Goal: Task Accomplishment & Management: Use online tool/utility

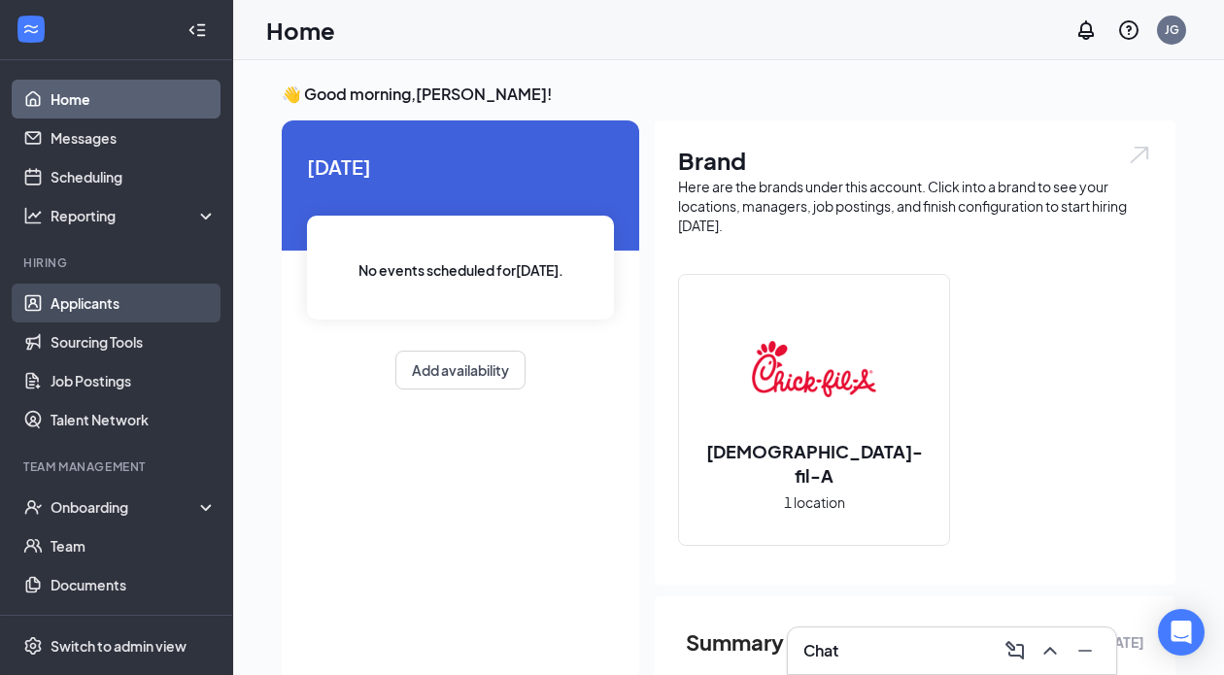
click at [140, 305] on link "Applicants" at bounding box center [133, 303] width 166 height 39
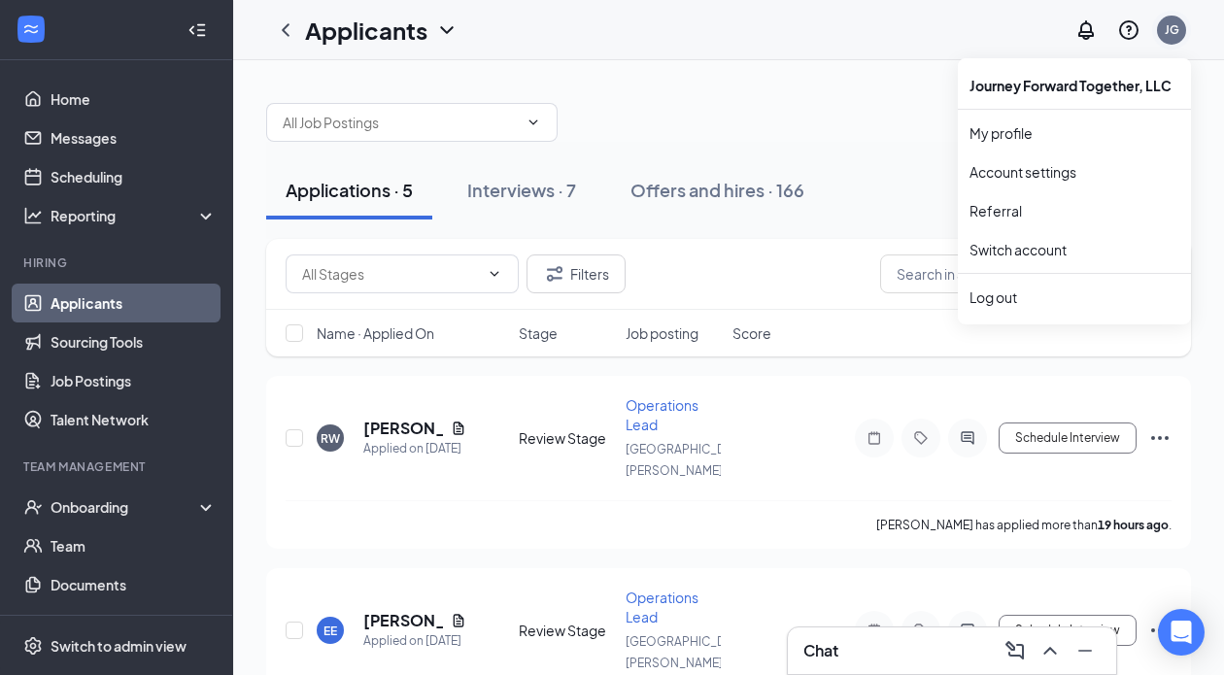
click at [1166, 44] on div "JG" at bounding box center [1171, 30] width 39 height 39
click at [613, 145] on div "Applications · 5 Interviews · 7 Offers and hires · 166" at bounding box center [728, 190] width 924 height 97
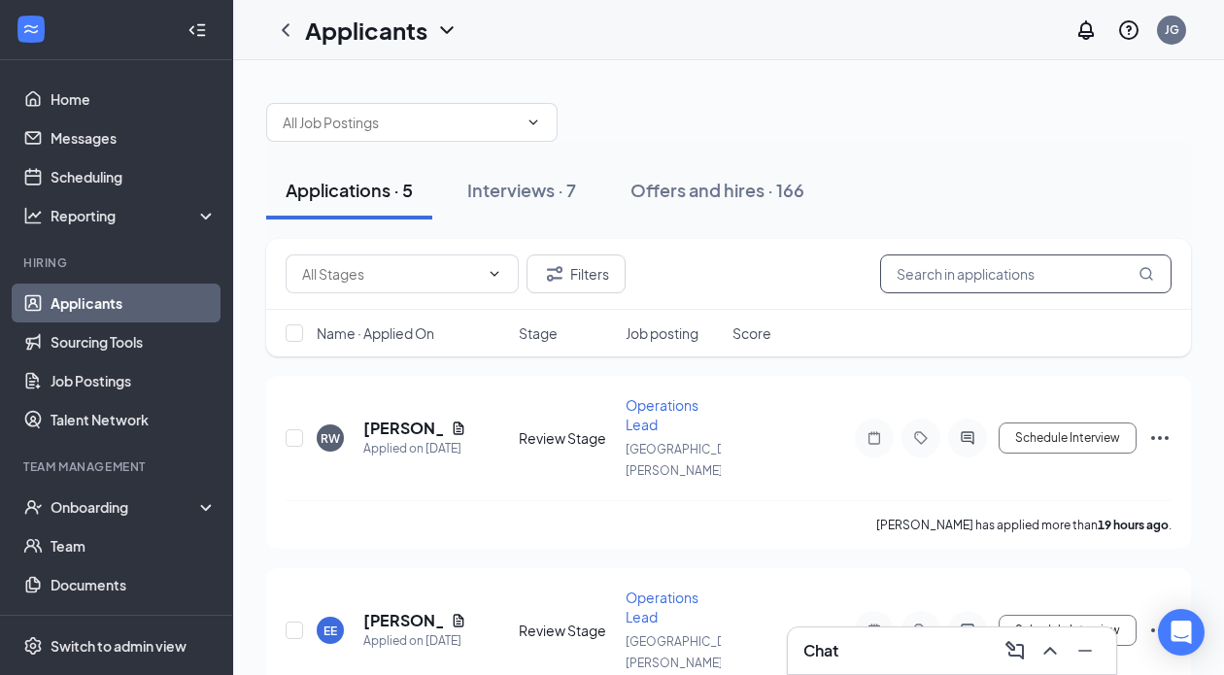
click at [991, 269] on input "text" at bounding box center [1025, 273] width 291 height 39
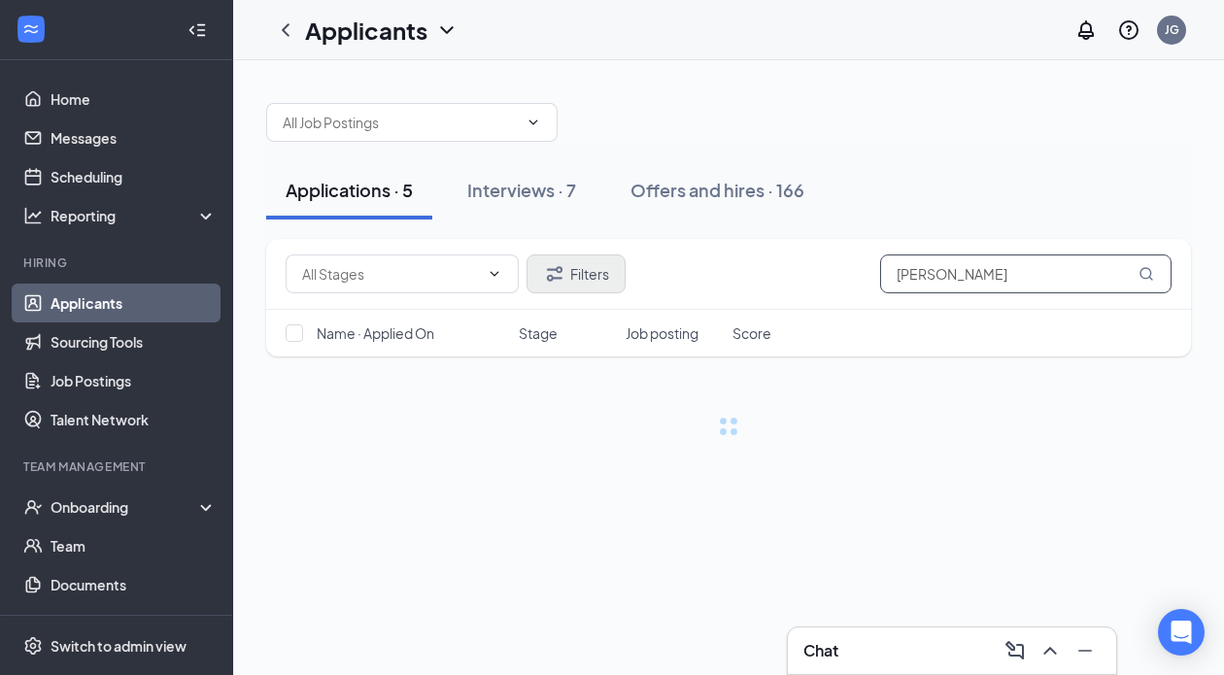
type input "[PERSON_NAME]"
click at [585, 276] on button "Filters" at bounding box center [575, 273] width 99 height 39
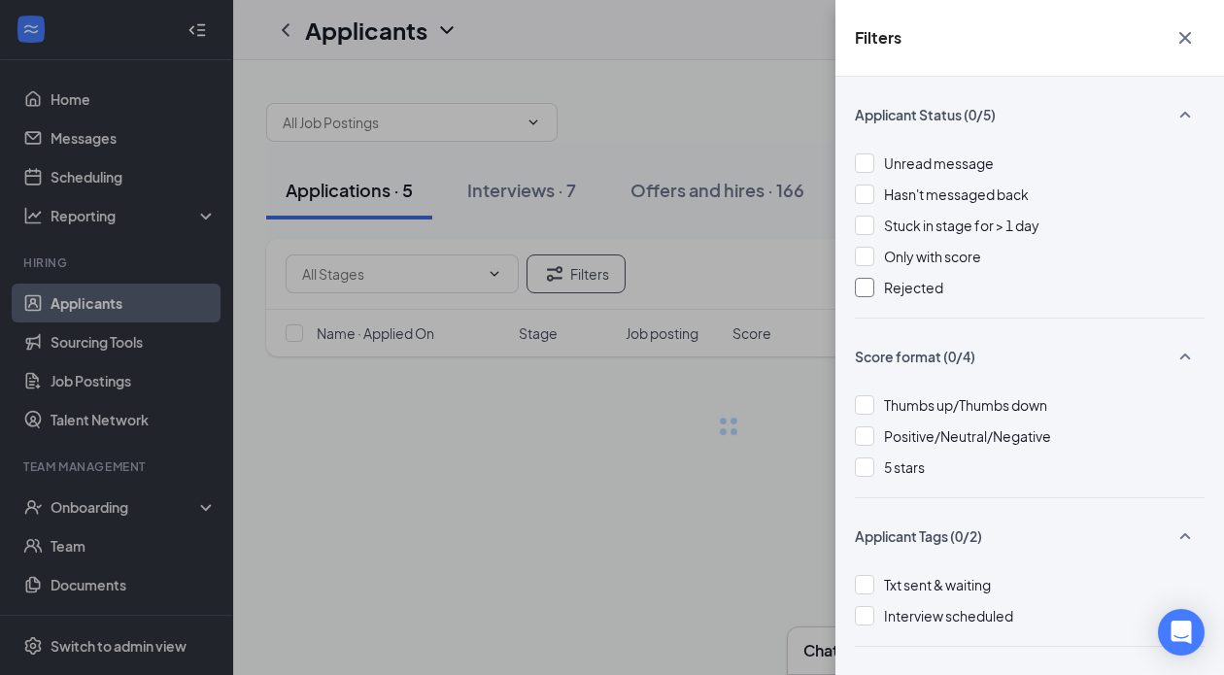
click at [870, 288] on div at bounding box center [864, 287] width 19 height 19
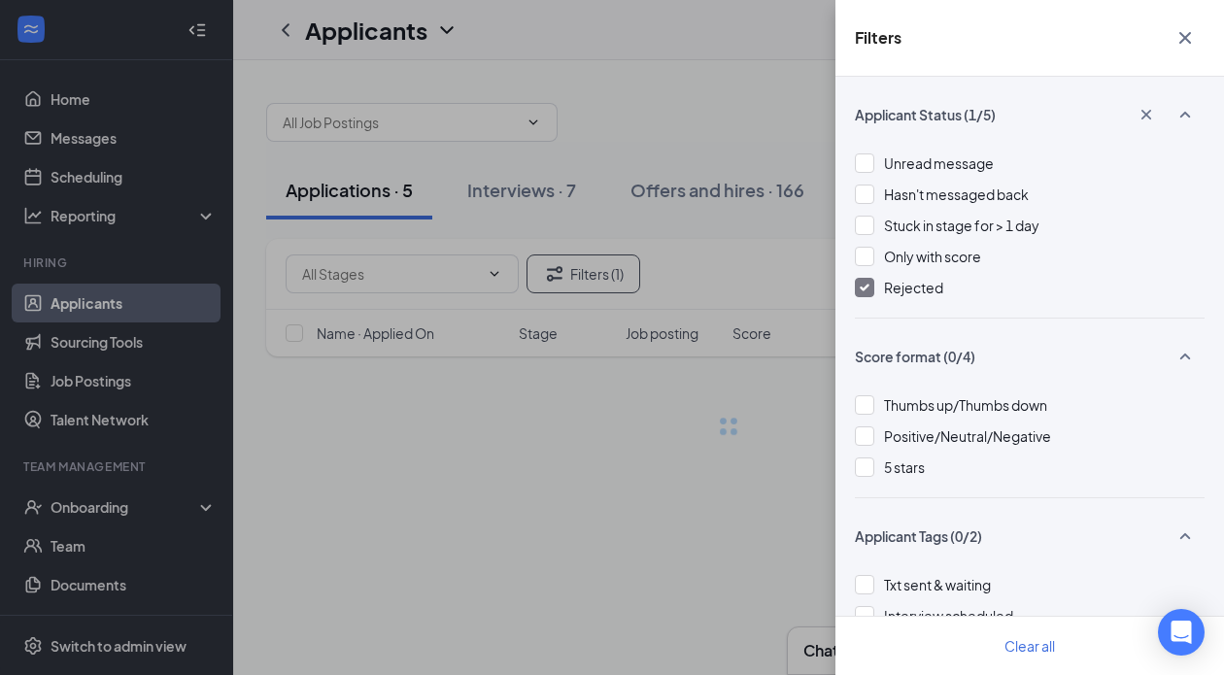
click at [1186, 37] on icon "Cross" at bounding box center [1185, 38] width 12 height 12
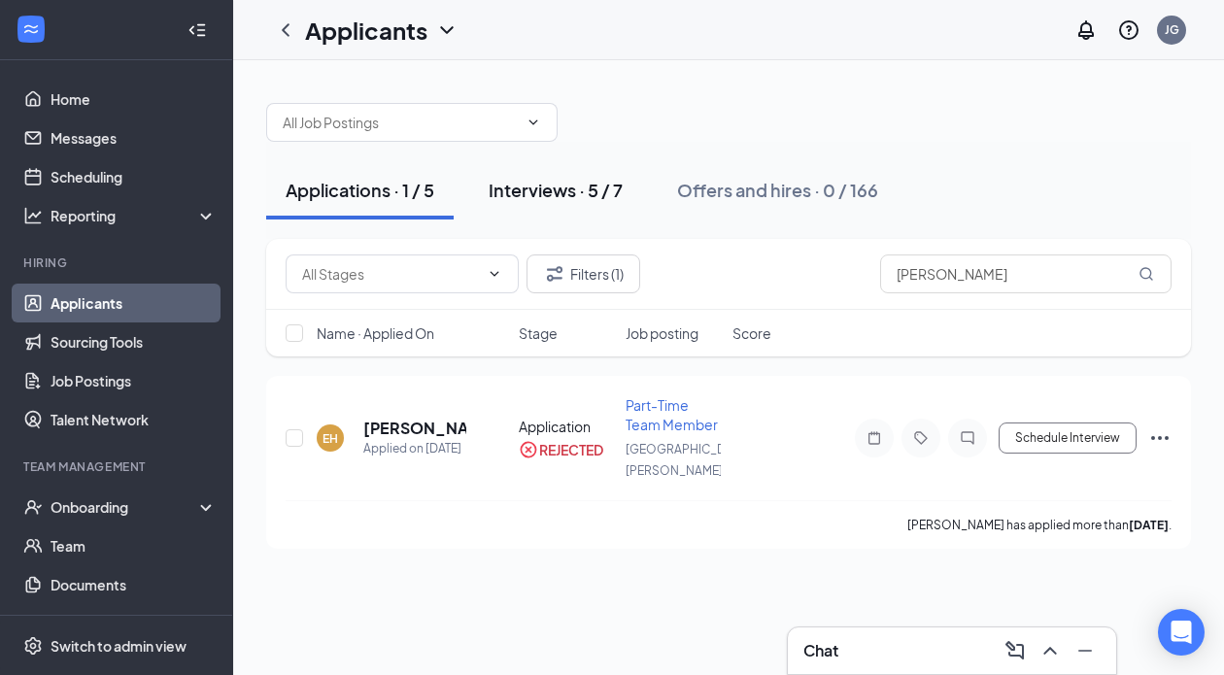
click at [538, 191] on div "Interviews · 5 / 7" at bounding box center [555, 190] width 134 height 24
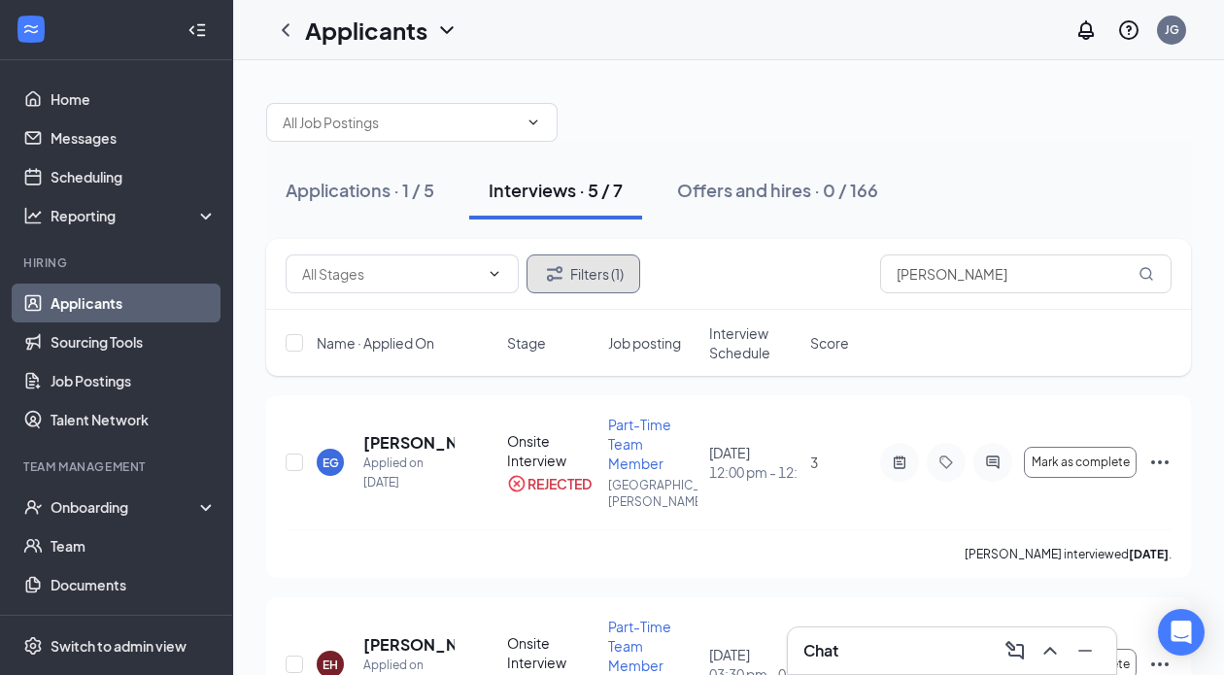
click at [584, 280] on button "Filters (1)" at bounding box center [583, 273] width 114 height 39
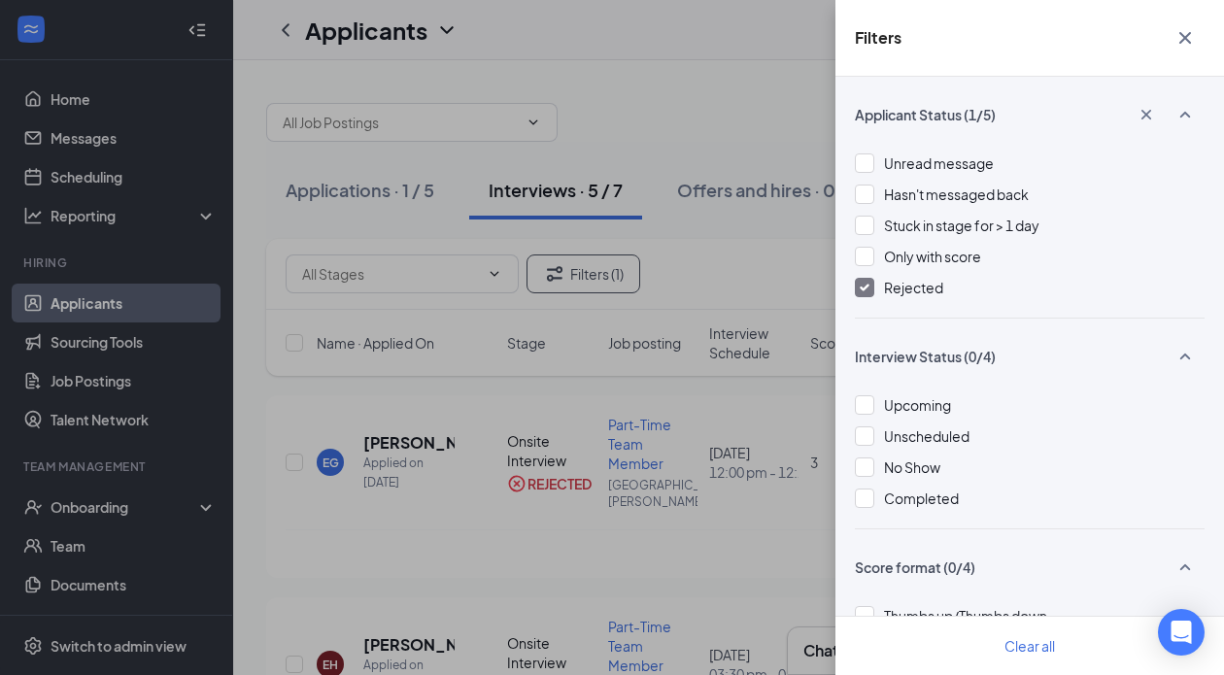
click at [769, 274] on div "Filters Applicant Status (1/5) Unread message Hasn't messaged back Stuck in sta…" at bounding box center [612, 337] width 1224 height 675
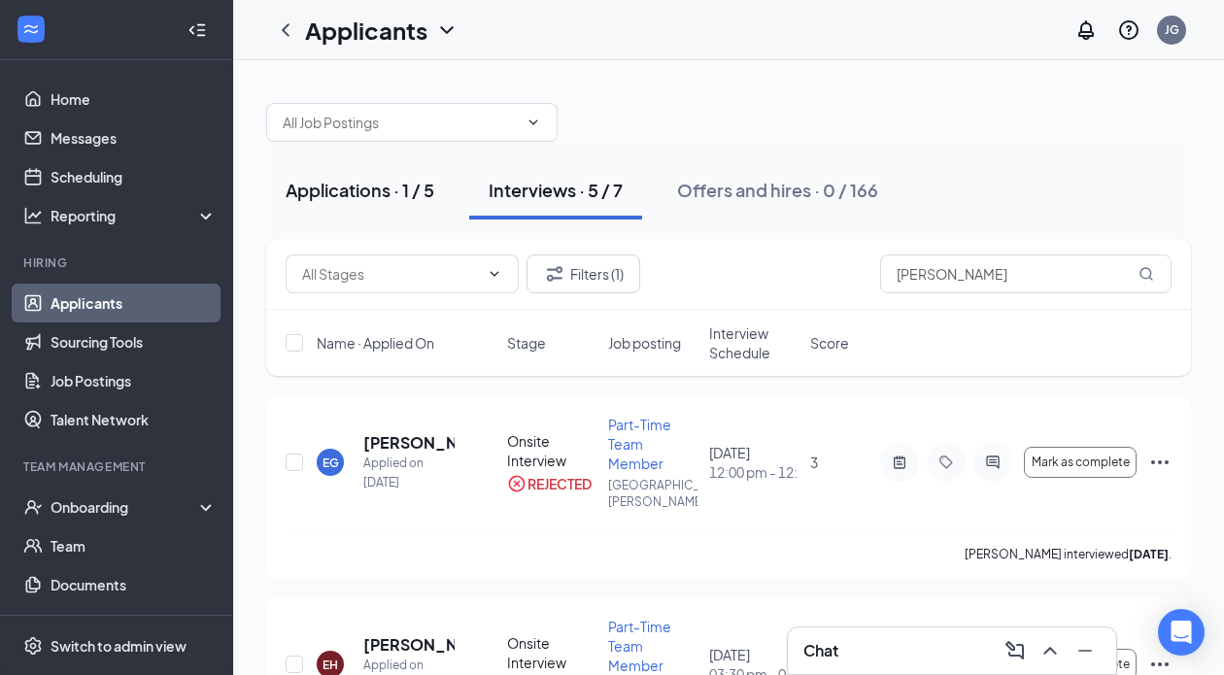
click at [368, 191] on div "Applications · 1 / 5" at bounding box center [360, 190] width 149 height 24
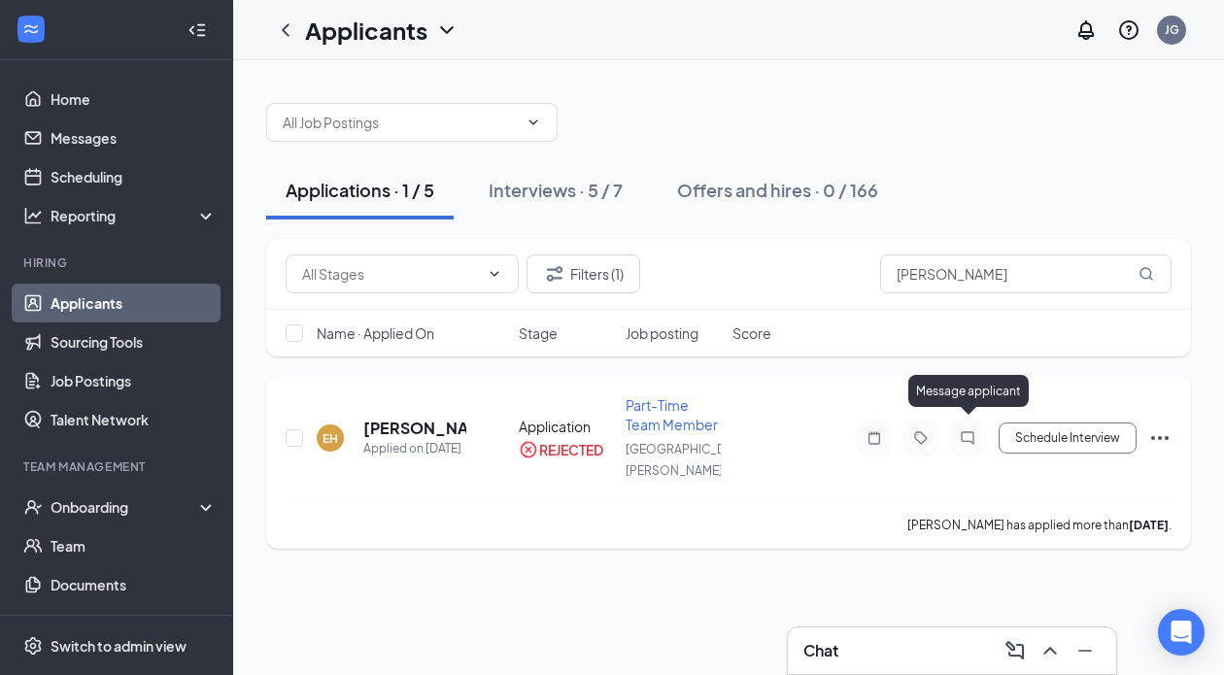
click at [974, 430] on icon "ChatInactive" at bounding box center [967, 438] width 23 height 16
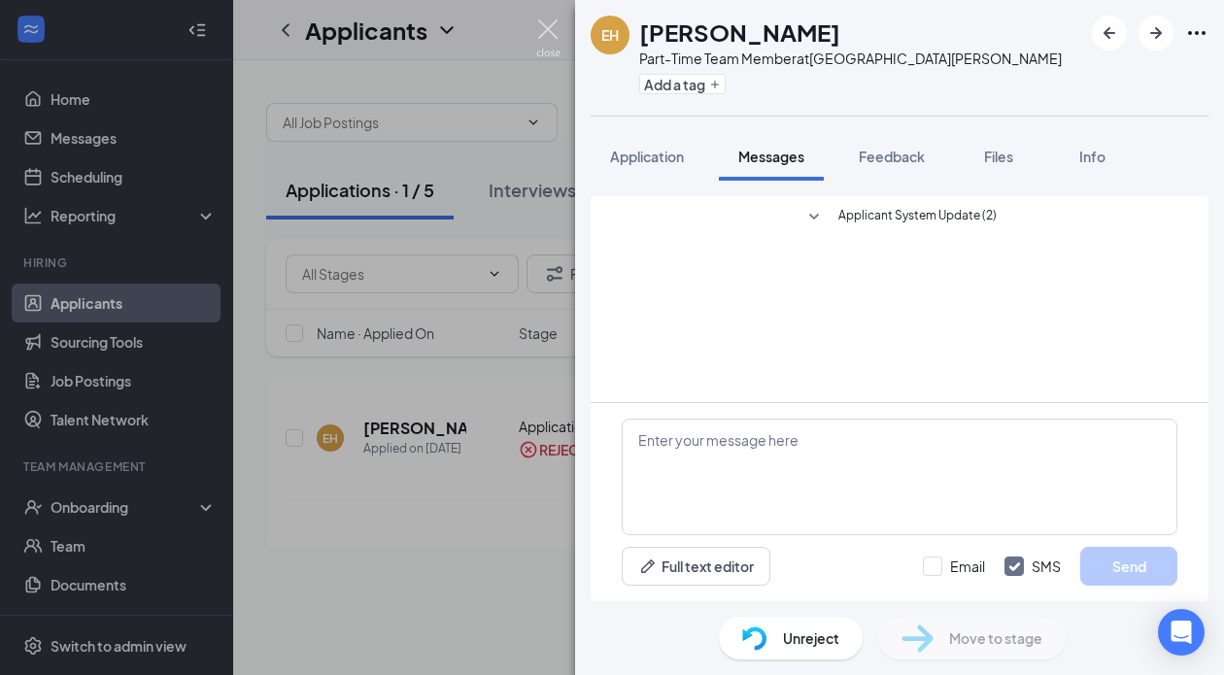
click at [544, 35] on img at bounding box center [548, 38] width 24 height 38
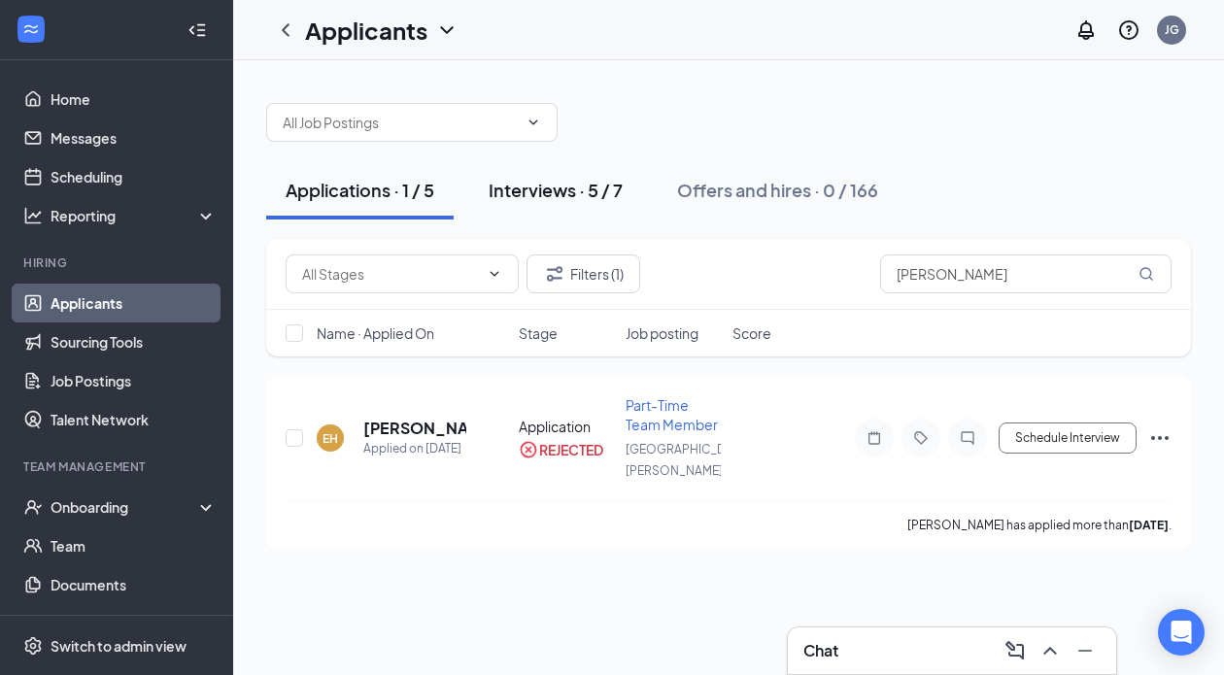
click at [527, 190] on div "Interviews · 5 / 7" at bounding box center [555, 190] width 134 height 24
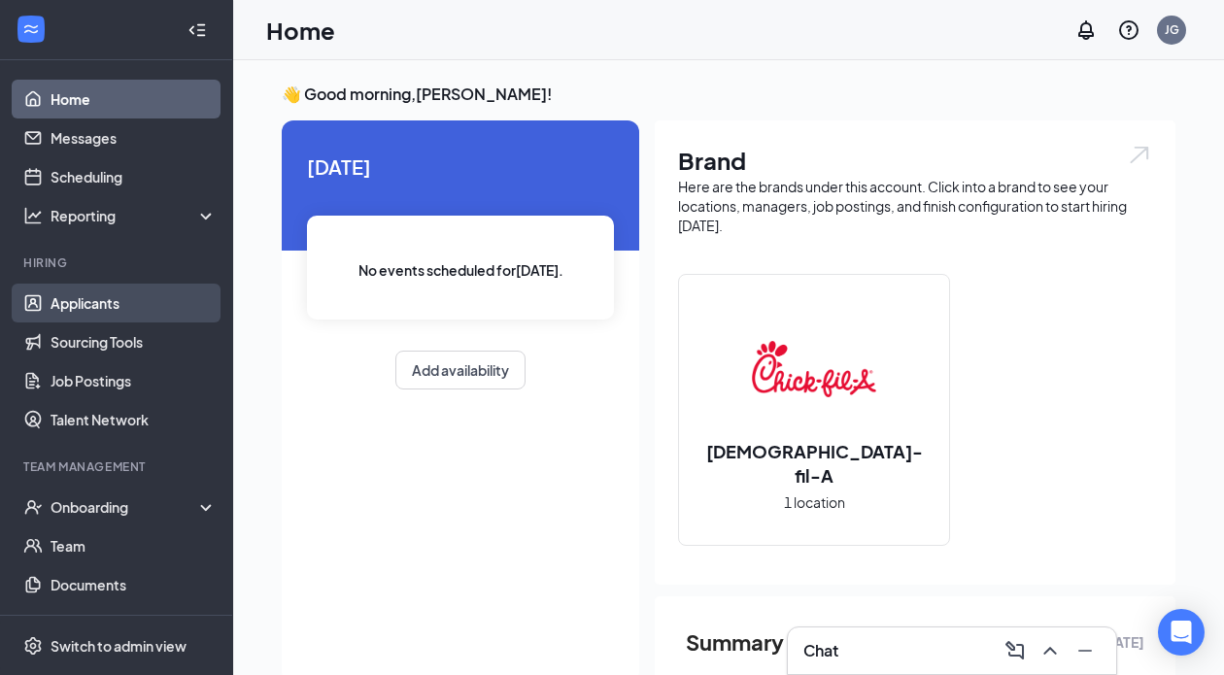
click at [143, 300] on link "Applicants" at bounding box center [133, 303] width 166 height 39
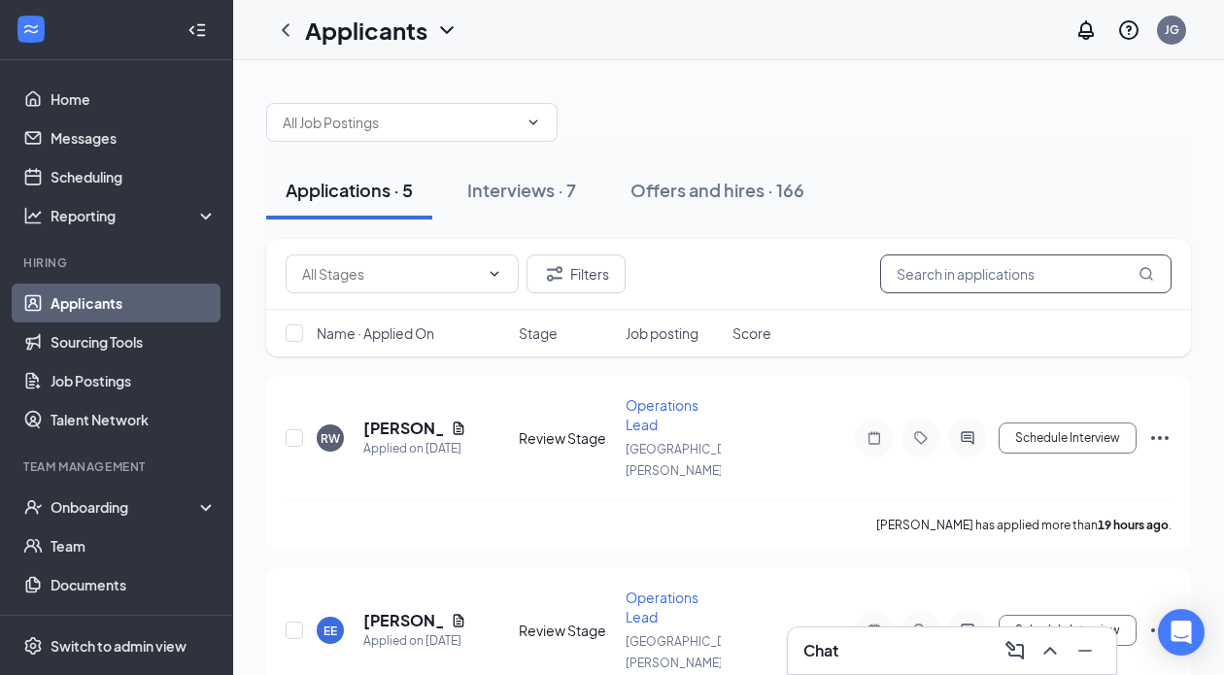
click at [926, 288] on input "text" at bounding box center [1025, 273] width 291 height 39
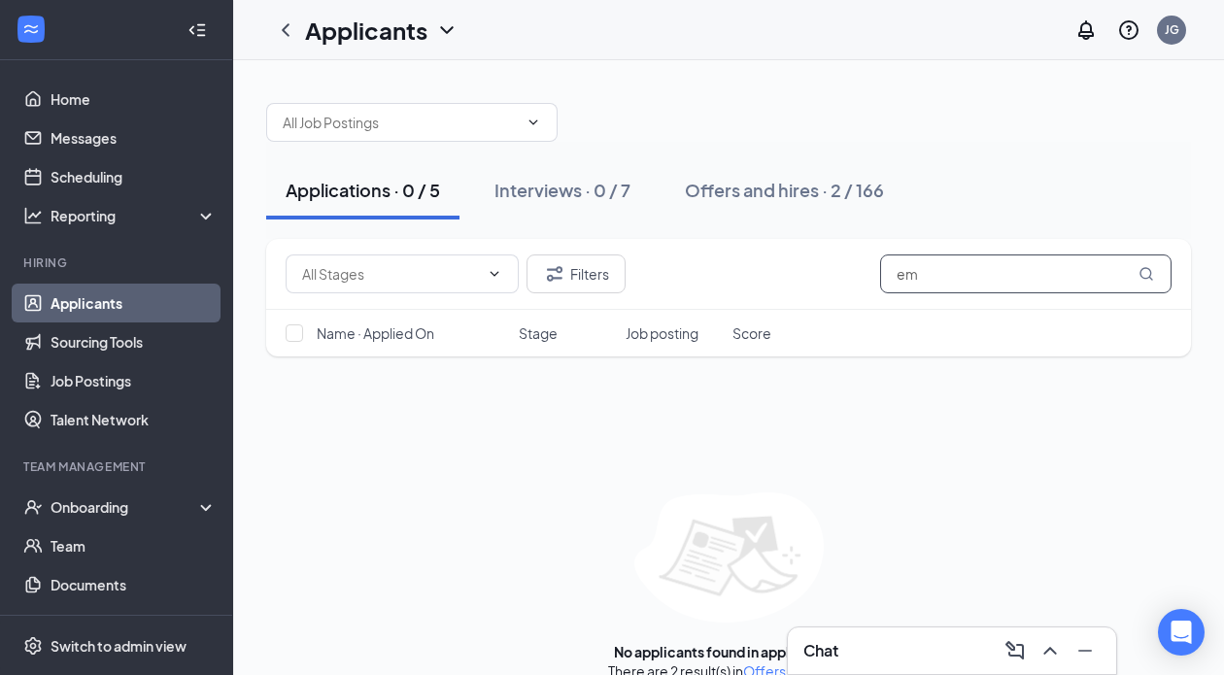
type input "e"
type input "[PERSON_NAME]"
click at [559, 186] on div "Interviews · 0 / 7" at bounding box center [562, 190] width 136 height 24
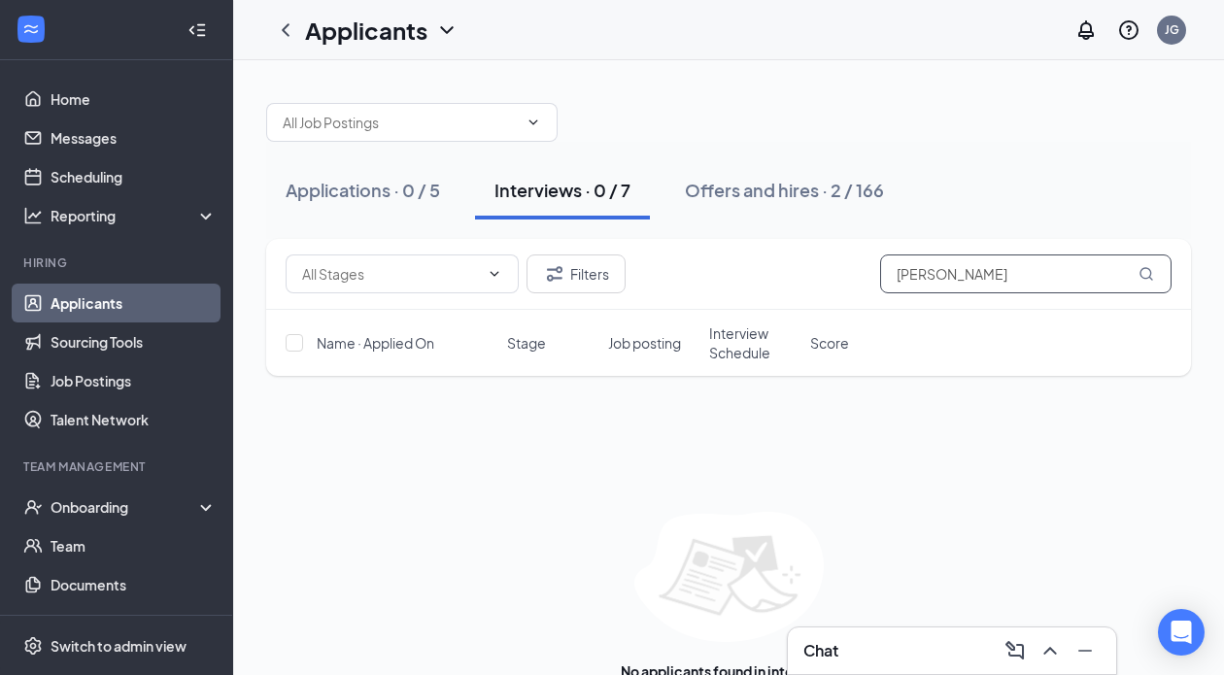
click at [984, 278] on input "[PERSON_NAME]" at bounding box center [1025, 273] width 291 height 39
click at [588, 280] on button "Filters" at bounding box center [575, 273] width 99 height 39
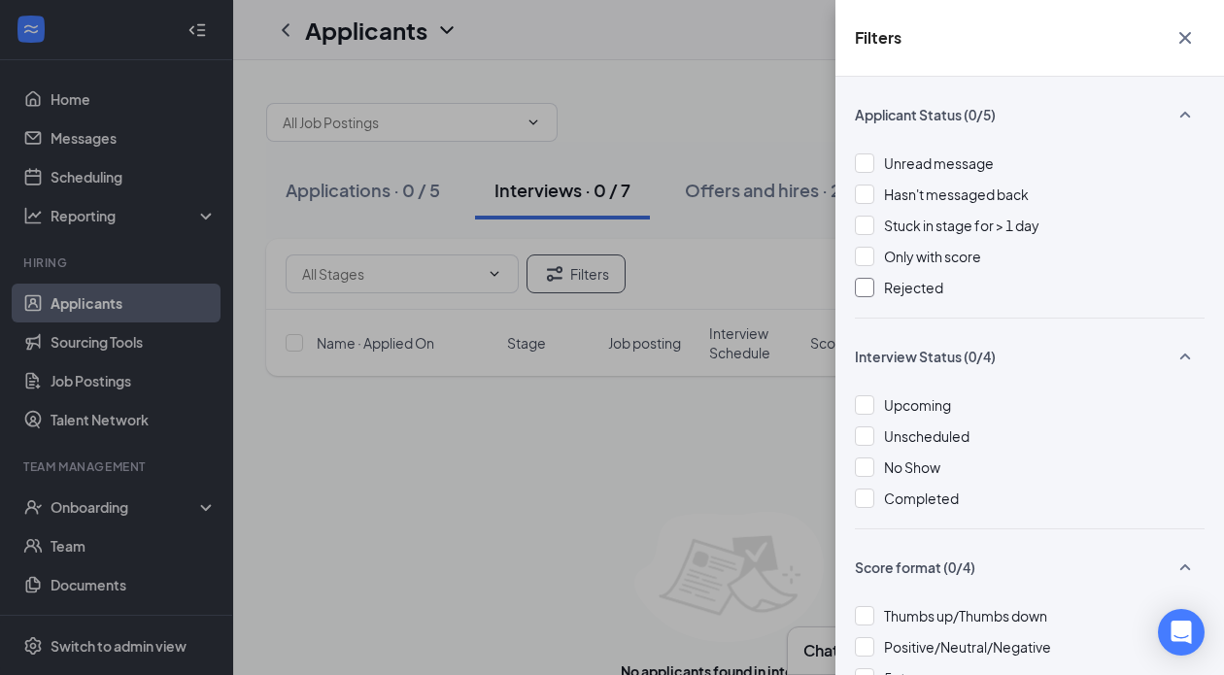
click at [857, 291] on div at bounding box center [864, 287] width 19 height 19
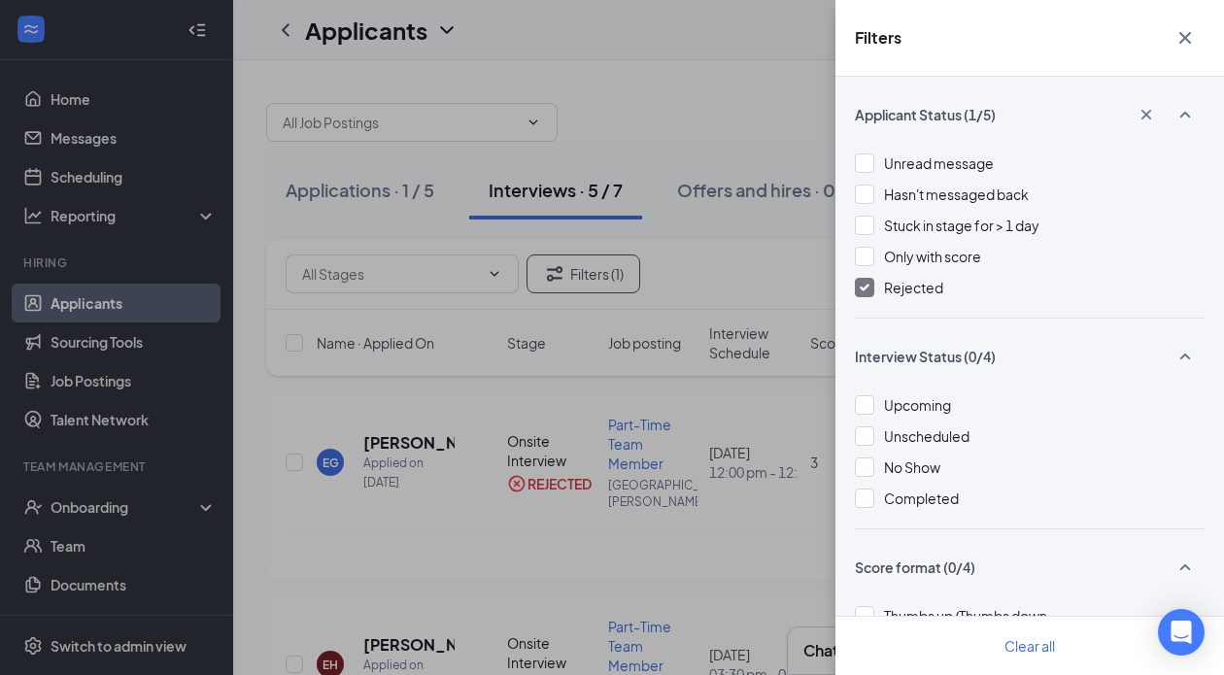
click at [731, 268] on div "Filters Applicant Status (1/5) Unread message Hasn't messaged back Stuck in sta…" at bounding box center [612, 337] width 1224 height 675
click at [1182, 34] on icon "Cross" at bounding box center [1184, 37] width 23 height 23
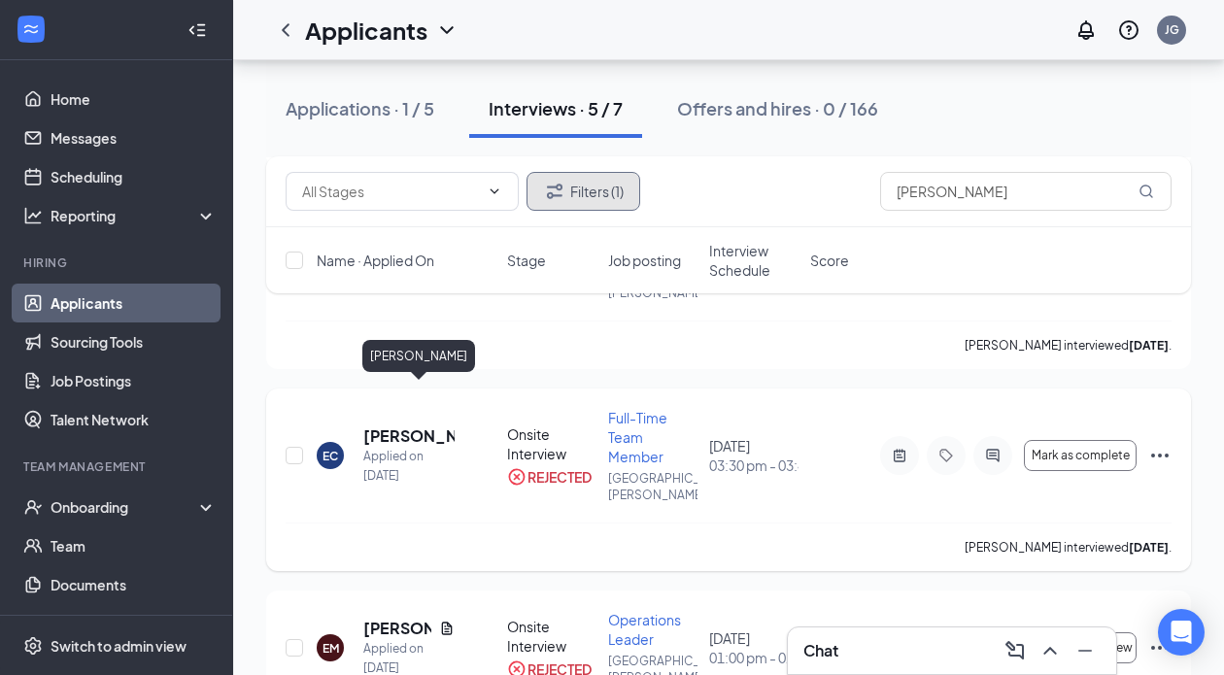
scroll to position [422, 0]
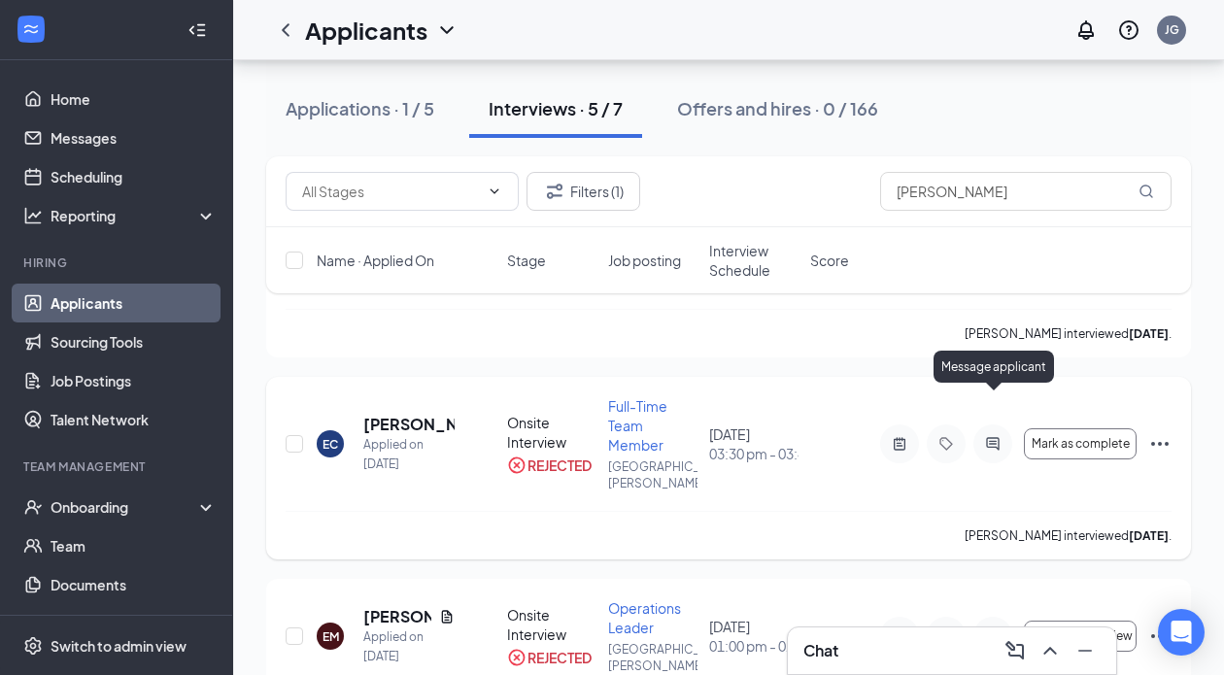
click at [992, 436] on icon "ActiveChat" at bounding box center [992, 444] width 23 height 16
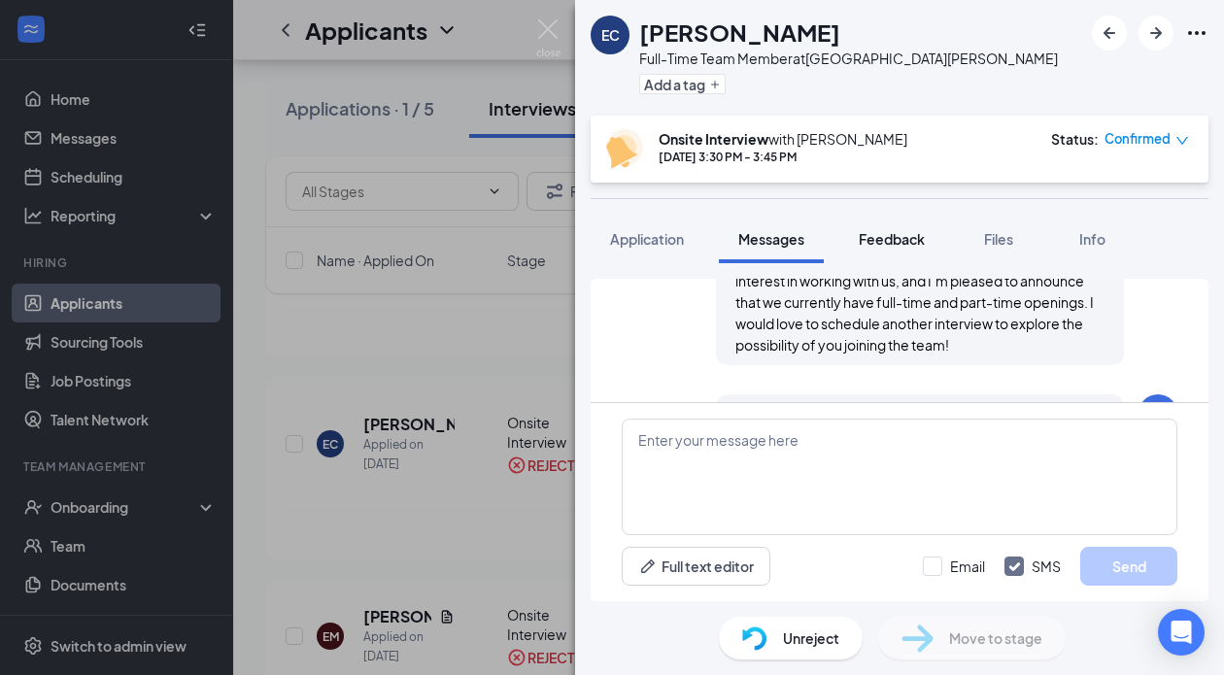
scroll to position [909, 0]
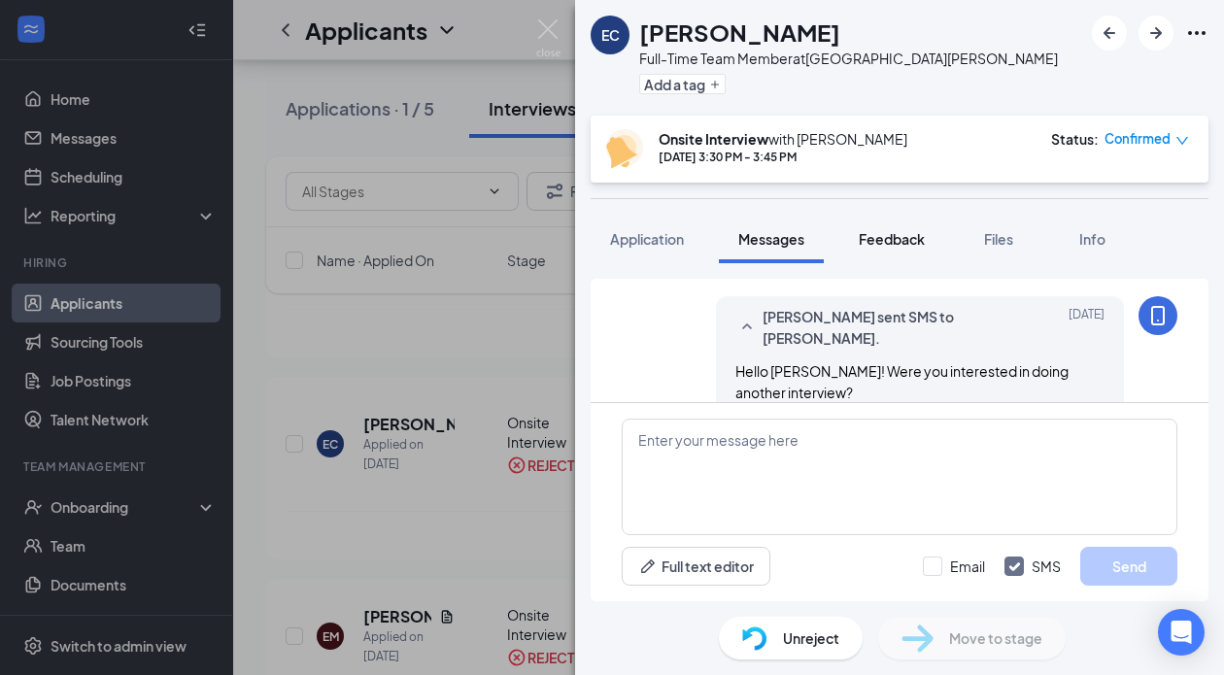
click at [898, 234] on span "Feedback" at bounding box center [891, 238] width 66 height 17
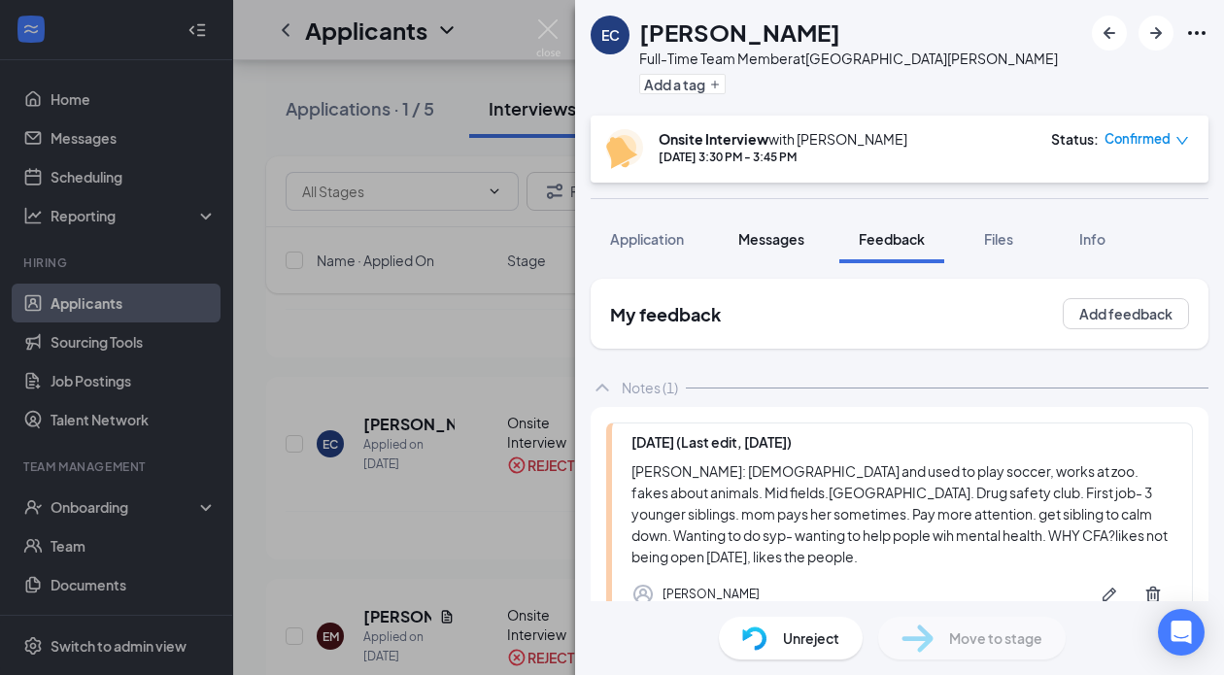
click at [777, 239] on span "Messages" at bounding box center [771, 238] width 66 height 17
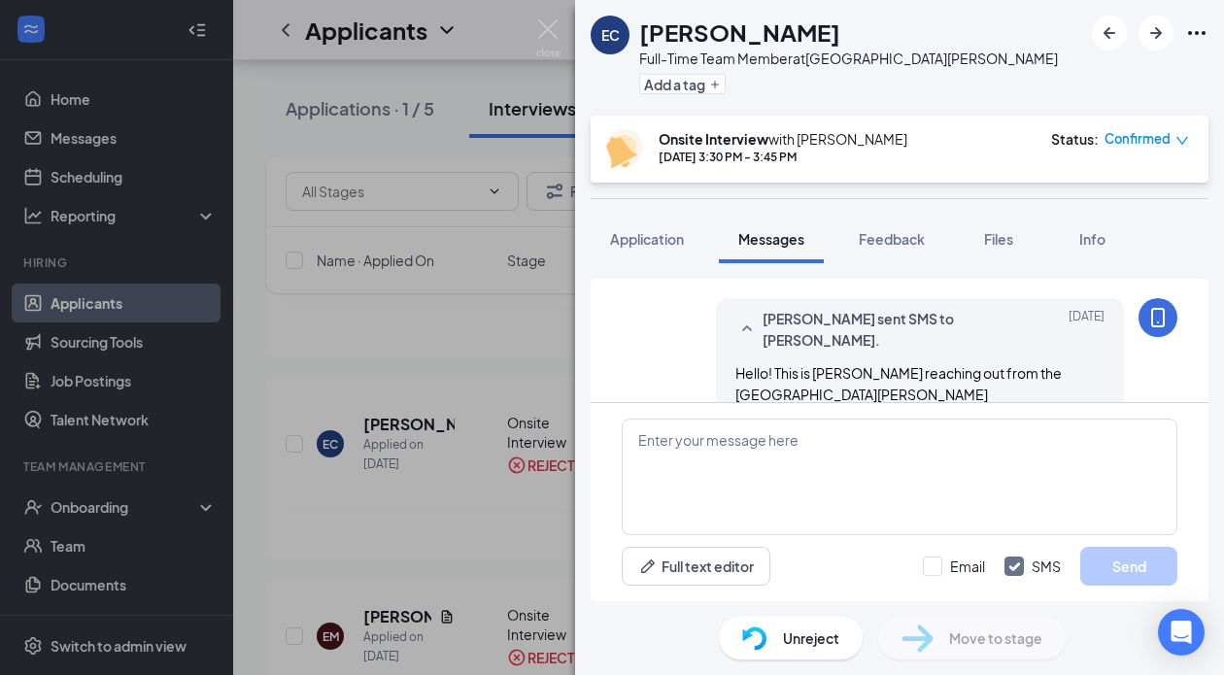
scroll to position [647, 0]
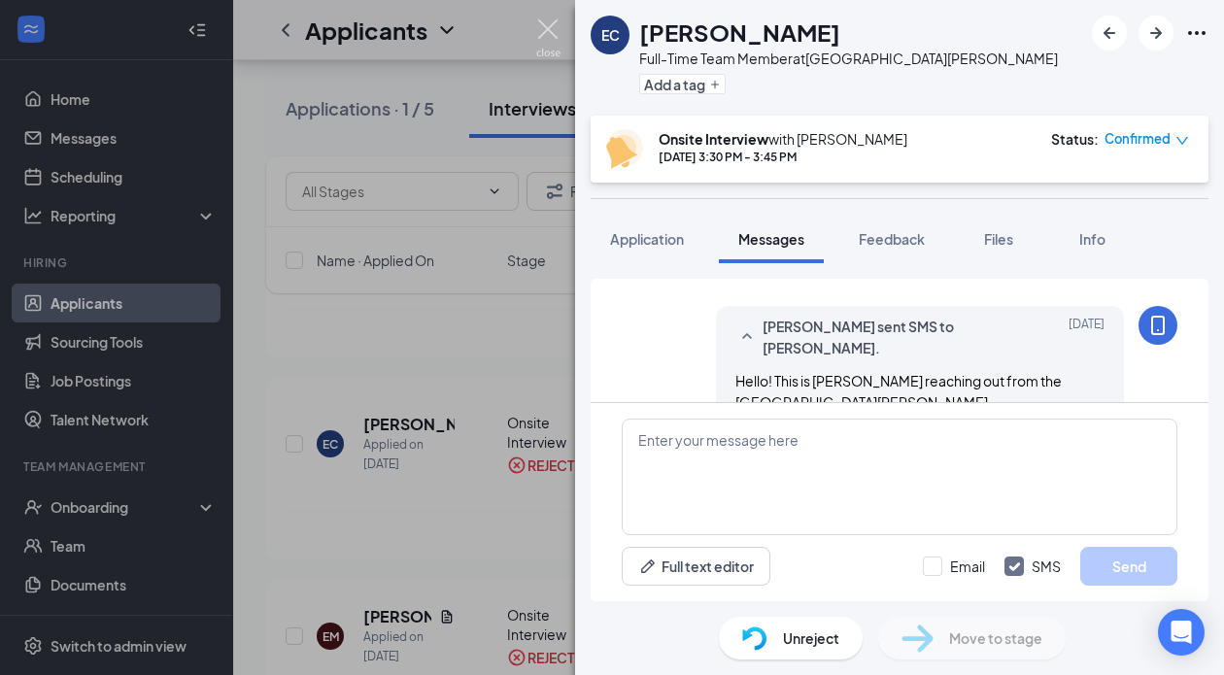
click at [546, 30] on img at bounding box center [548, 38] width 24 height 38
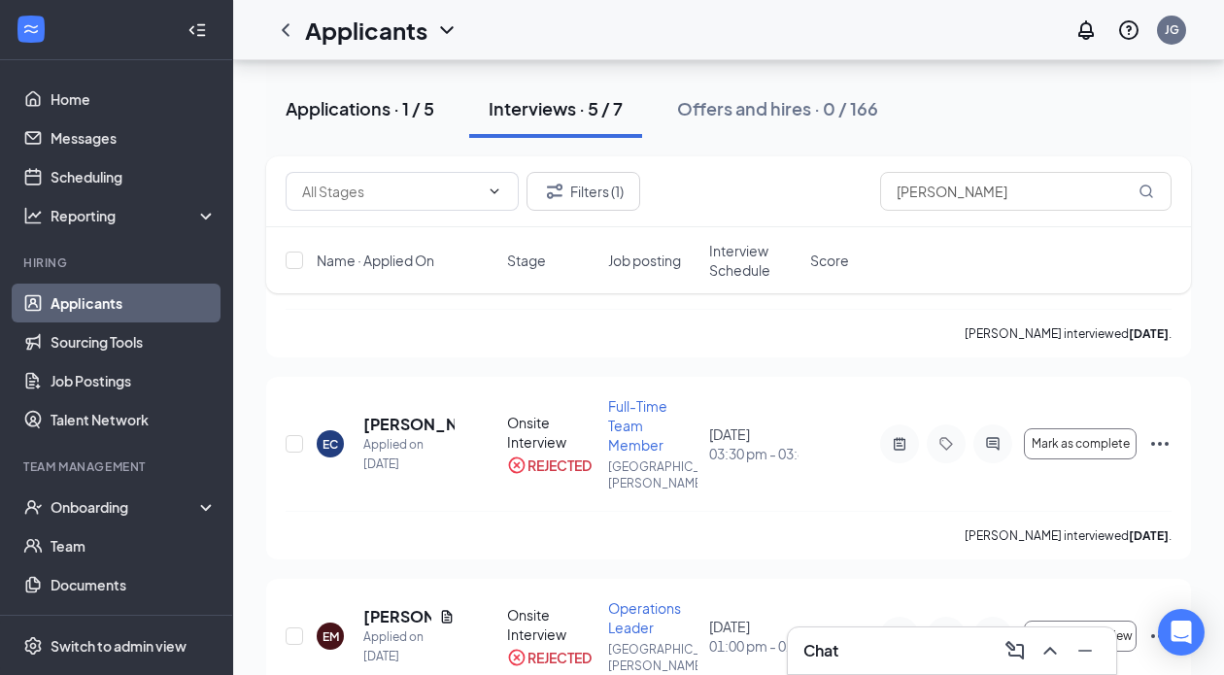
click at [353, 102] on div "Applications · 1 / 5" at bounding box center [360, 108] width 149 height 24
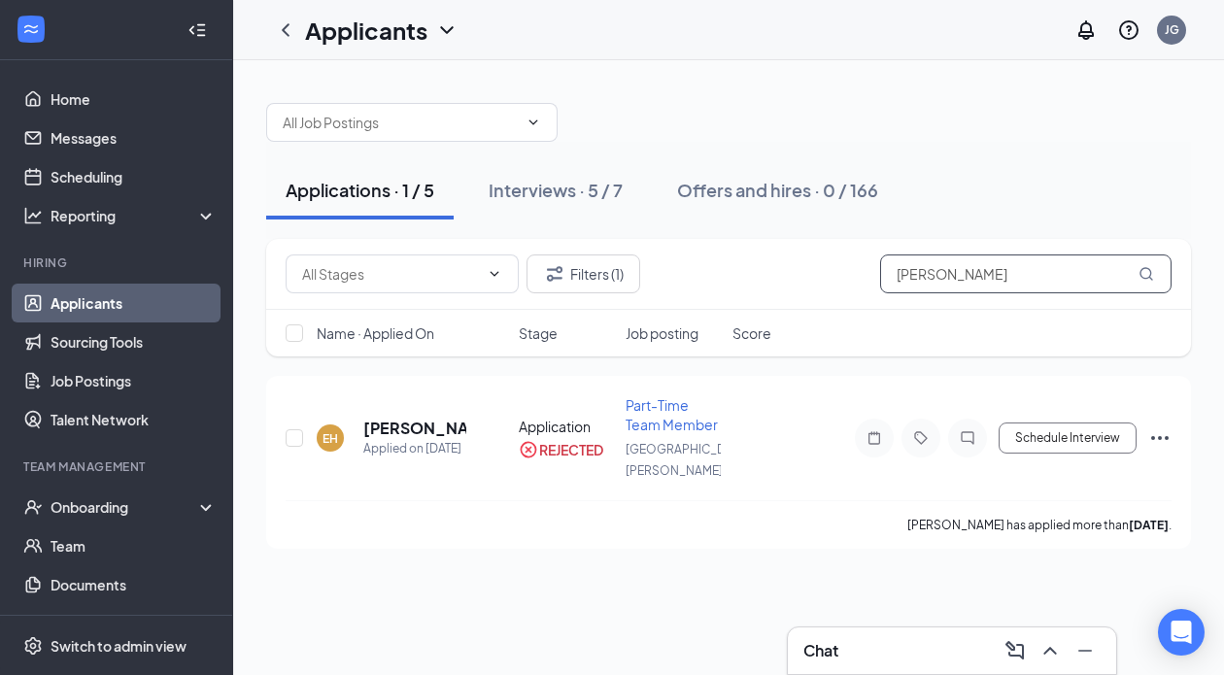
click at [955, 275] on input "[PERSON_NAME]" at bounding box center [1025, 273] width 291 height 39
type input "e"
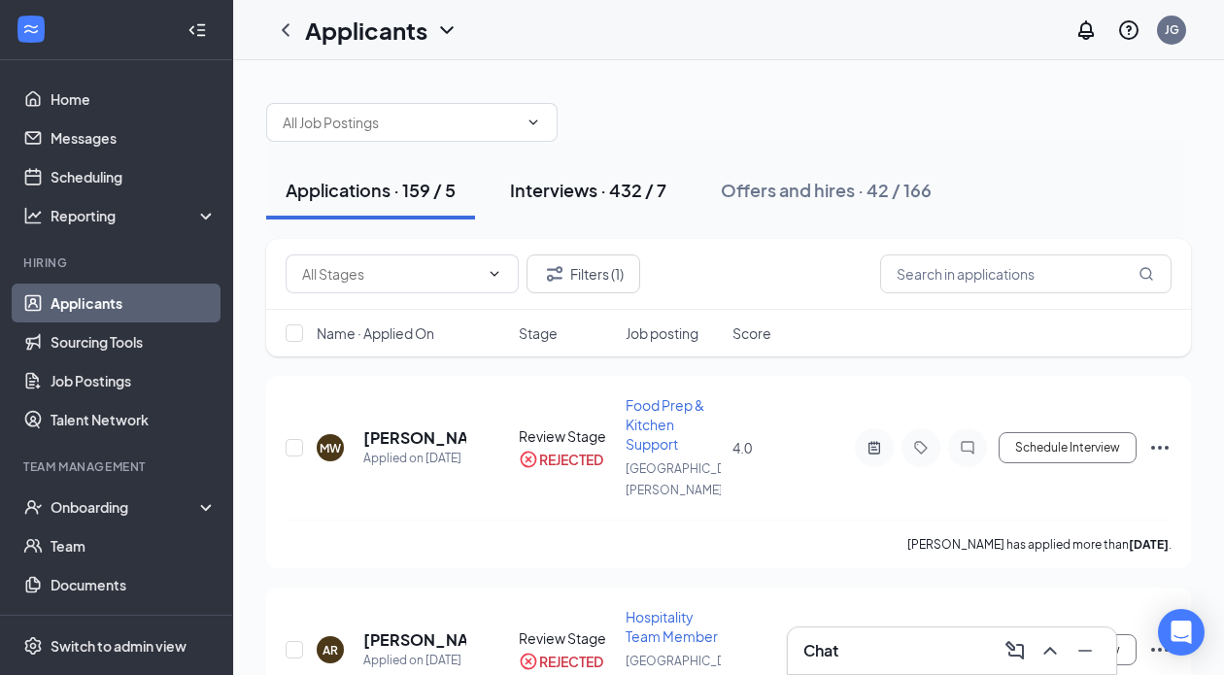
click at [535, 193] on div "Interviews · 432 / 7" at bounding box center [588, 190] width 156 height 24
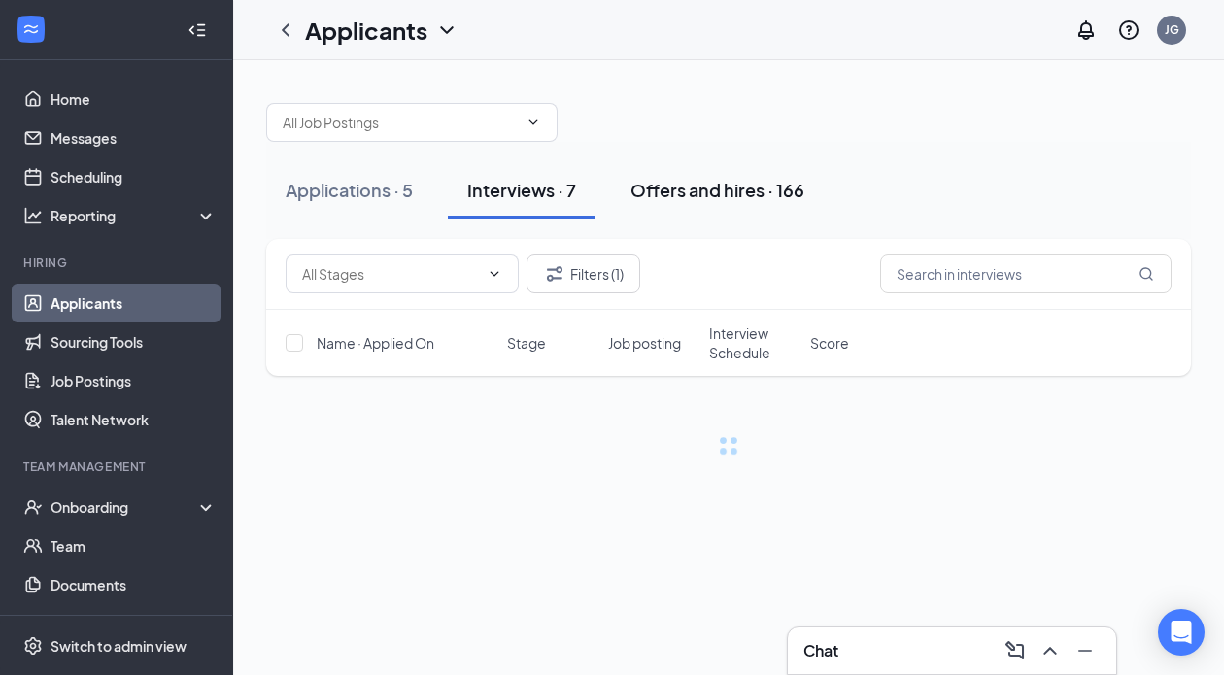
click at [595, 192] on button "Interviews · 7" at bounding box center [522, 190] width 148 height 58
click at [511, 186] on div "Interviews · 7" at bounding box center [521, 190] width 109 height 24
click at [329, 192] on div "Applications · 5" at bounding box center [349, 190] width 127 height 24
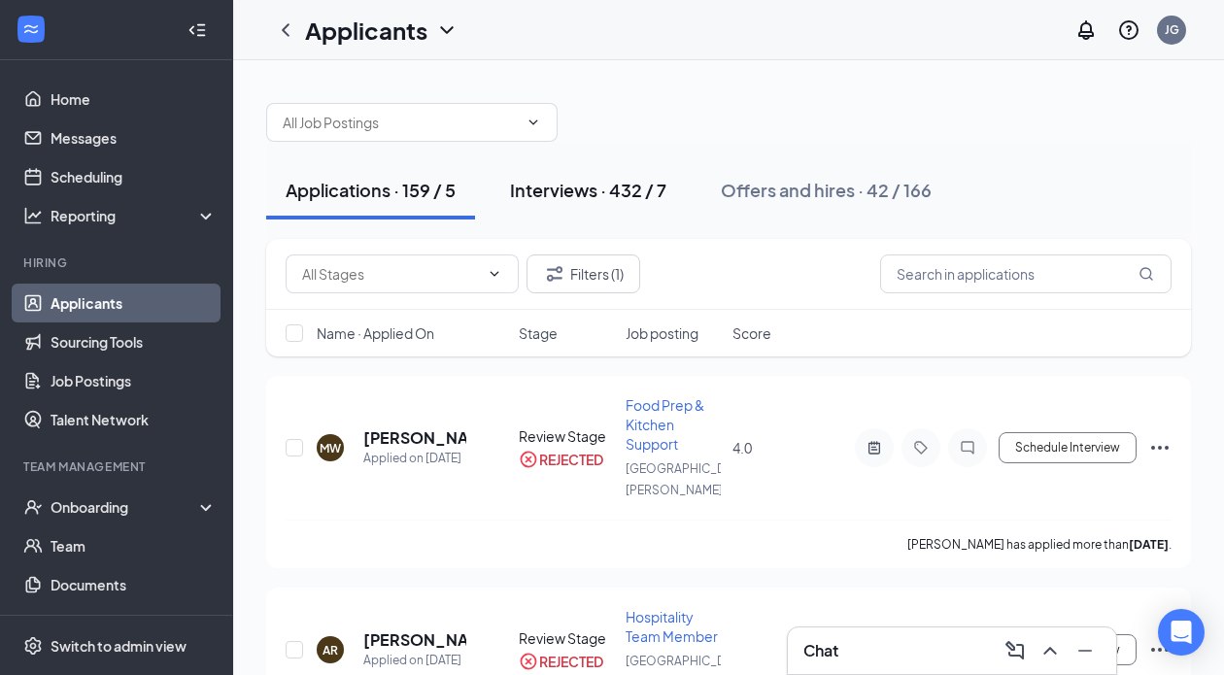
click at [537, 187] on div "Interviews · 432 / 7" at bounding box center [588, 190] width 156 height 24
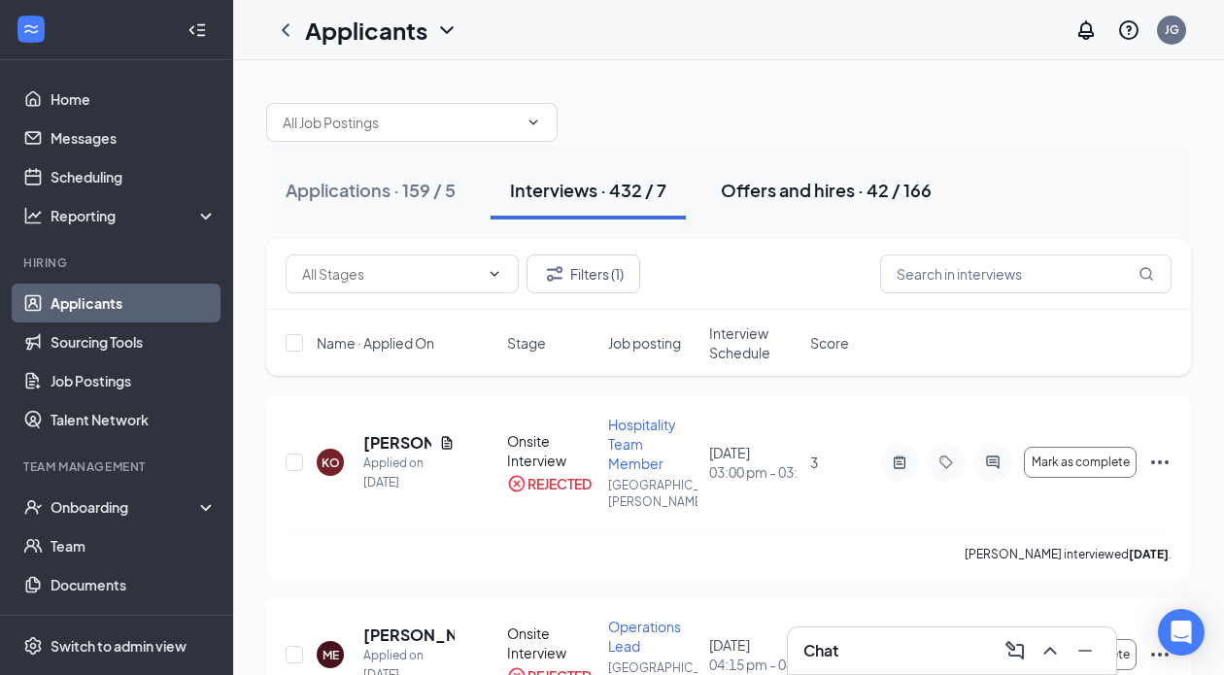
click at [791, 198] on div "Offers and hires · 42 / 166" at bounding box center [826, 190] width 211 height 24
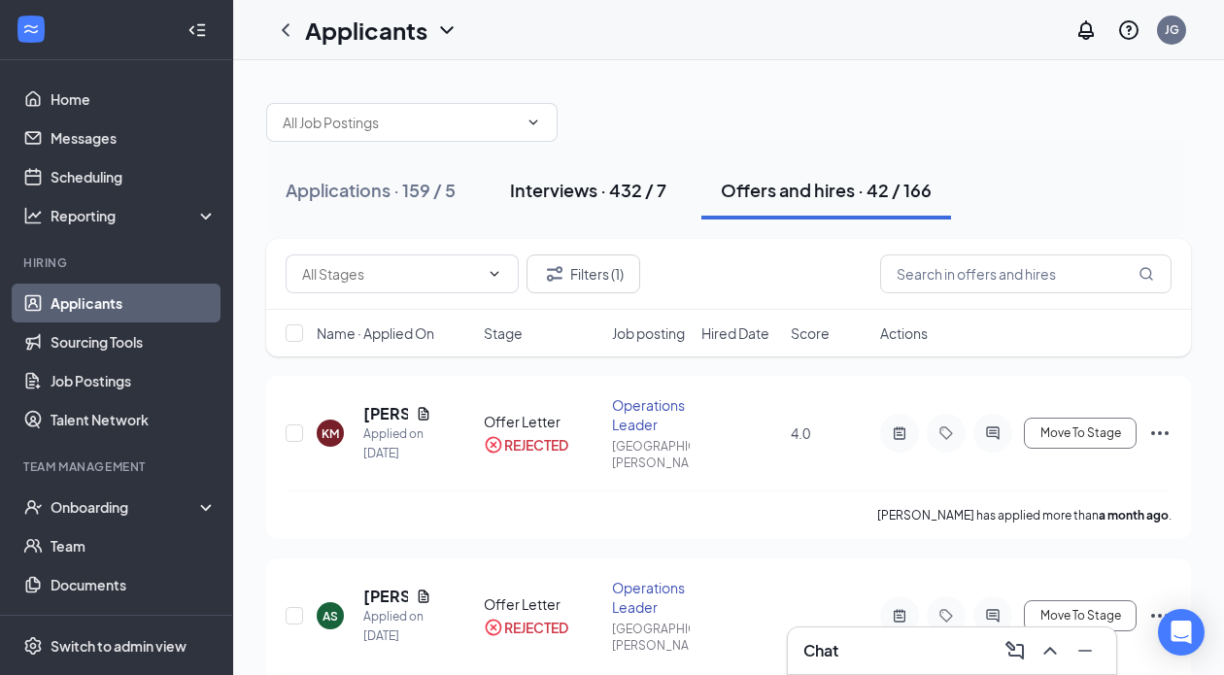
click at [529, 191] on div "Interviews · 432 / 7" at bounding box center [588, 190] width 156 height 24
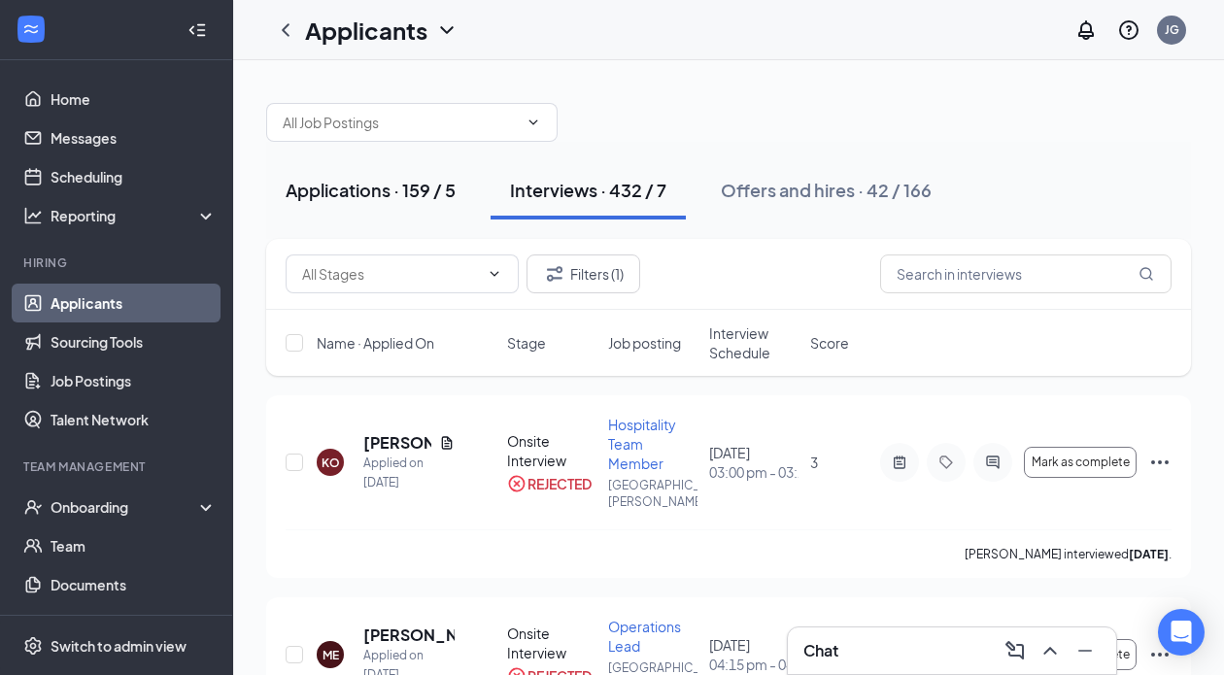
click at [382, 190] on div "Applications · 159 / 5" at bounding box center [371, 190] width 170 height 24
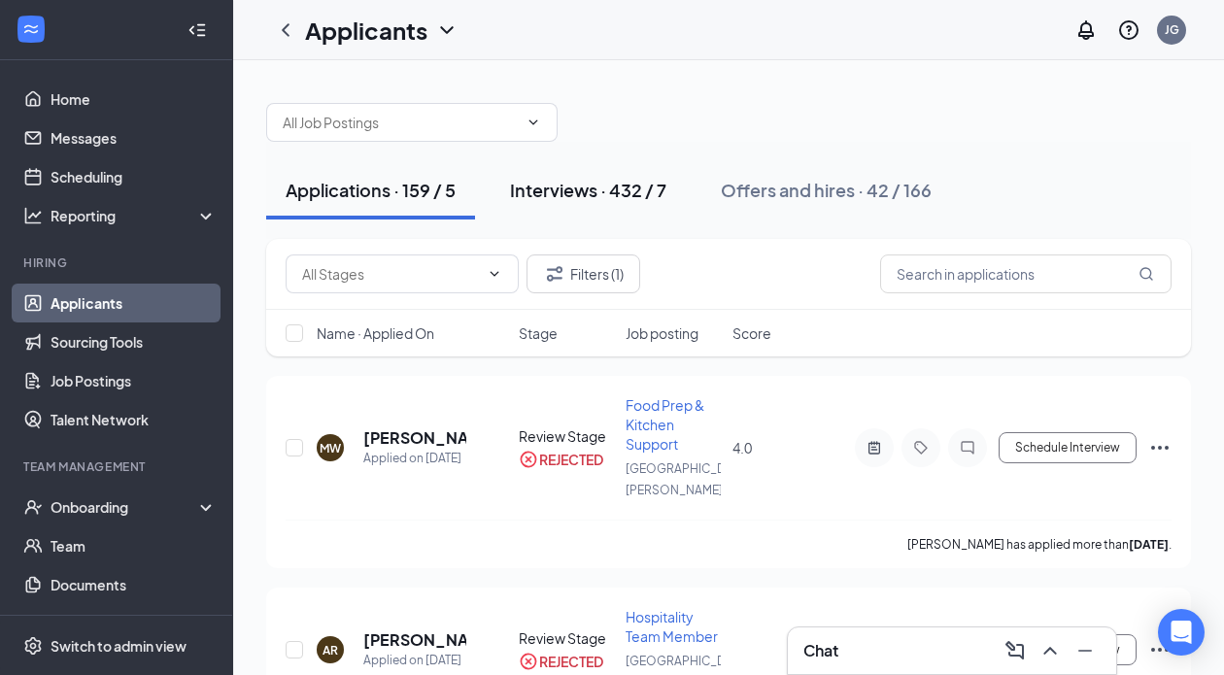
click at [591, 194] on div "Interviews · 432 / 7" at bounding box center [588, 190] width 156 height 24
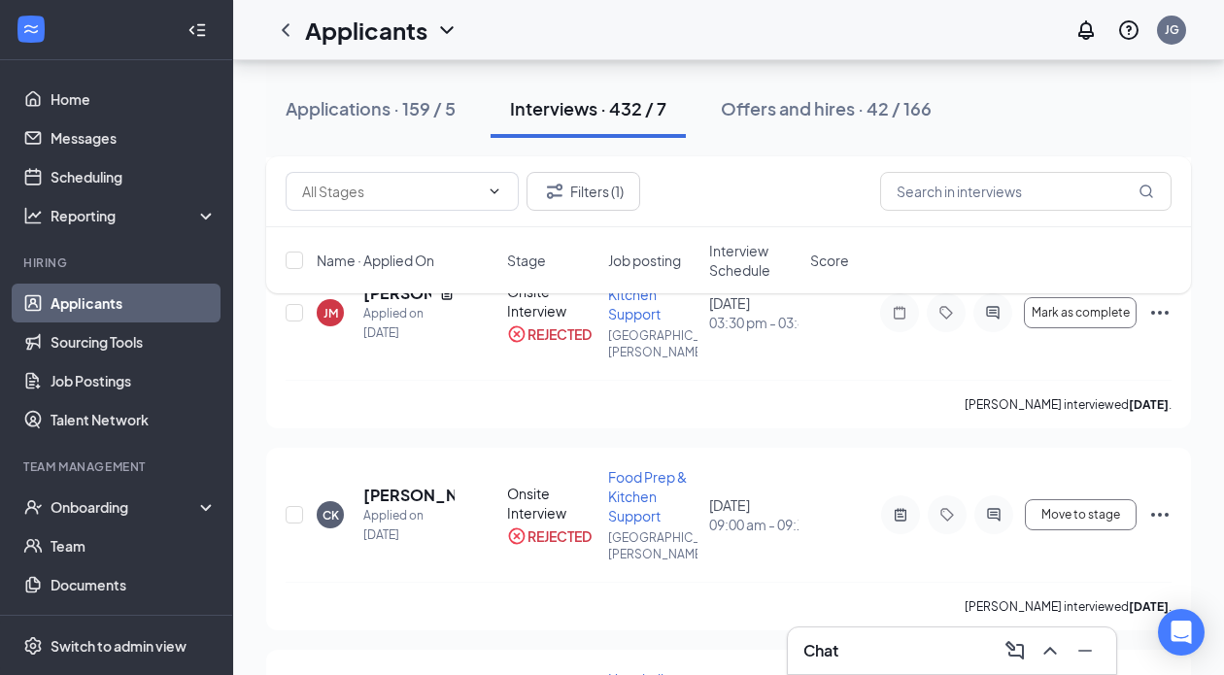
scroll to position [554, 0]
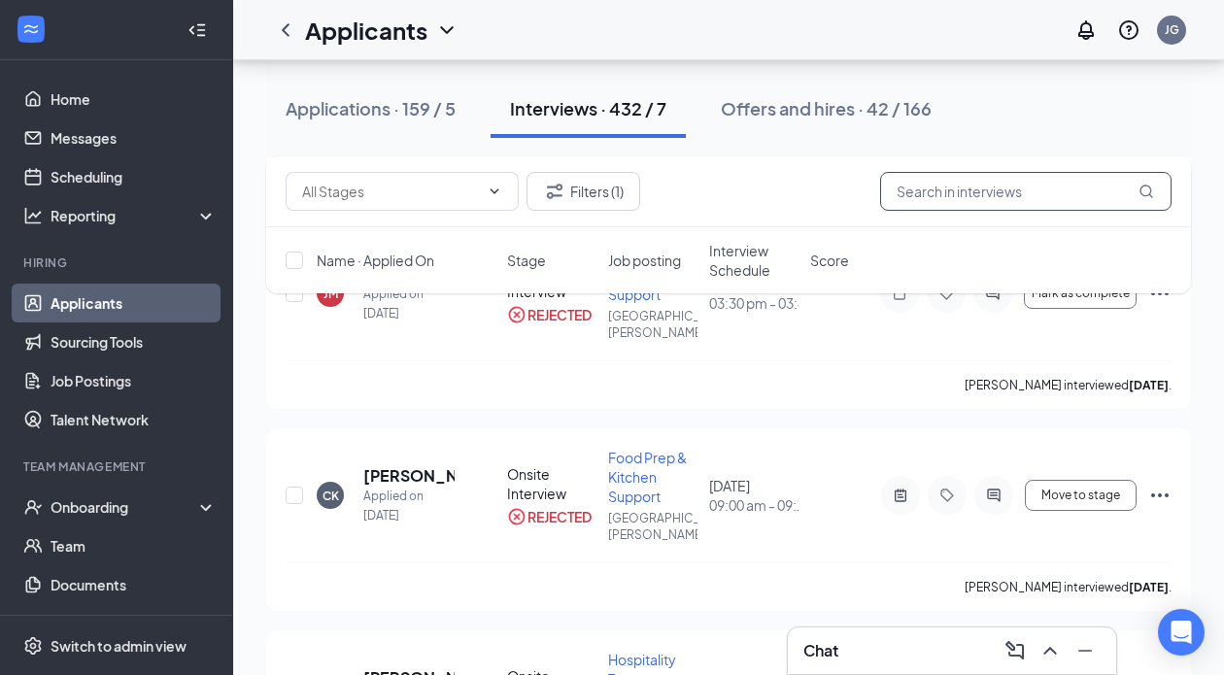
click at [977, 188] on input "text" at bounding box center [1025, 191] width 291 height 39
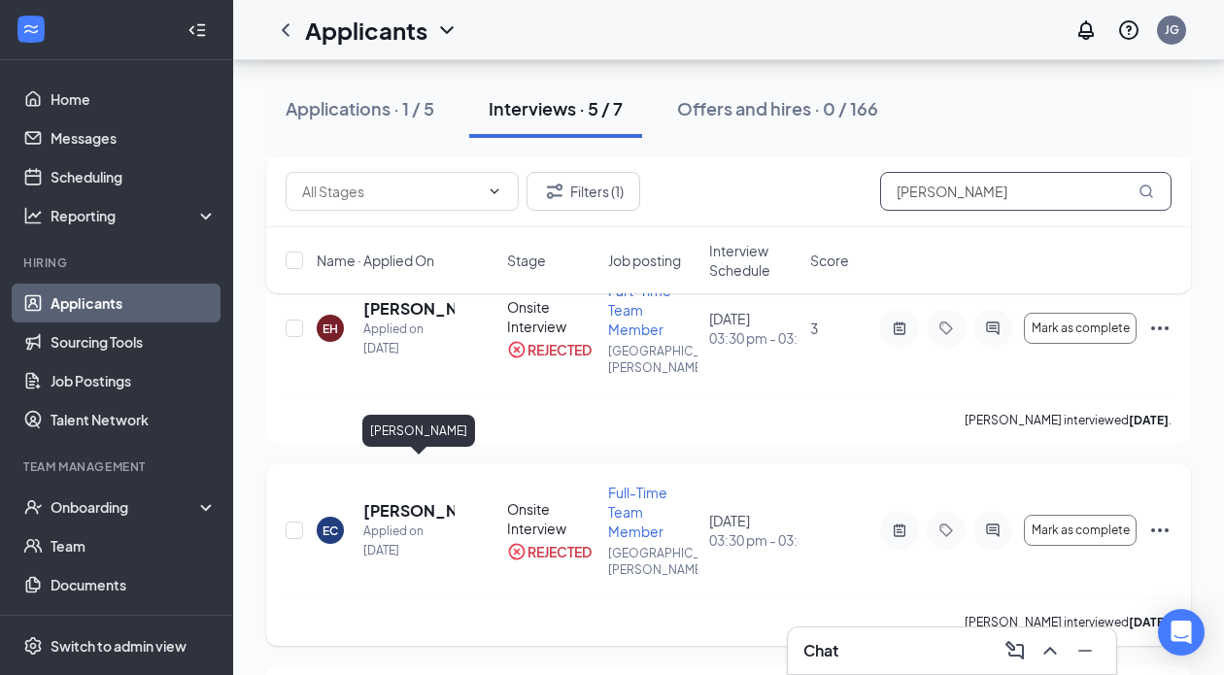
scroll to position [427, 0]
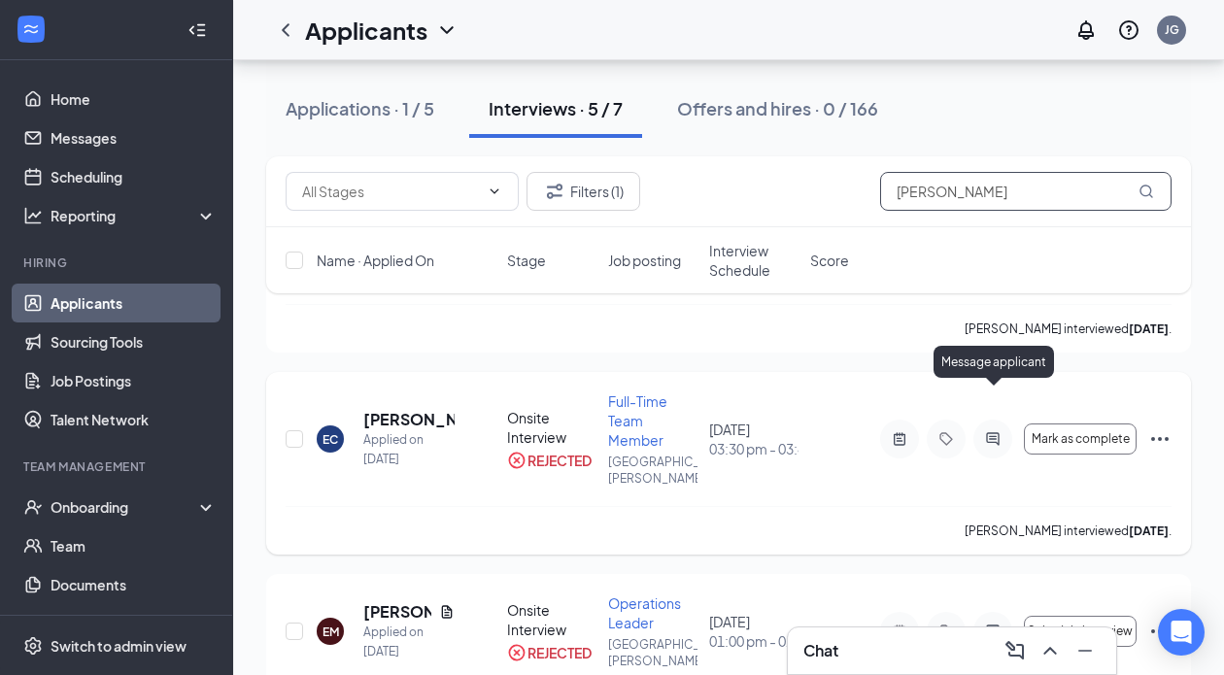
type input "[PERSON_NAME]"
click at [1003, 431] on icon "ActiveChat" at bounding box center [992, 439] width 23 height 16
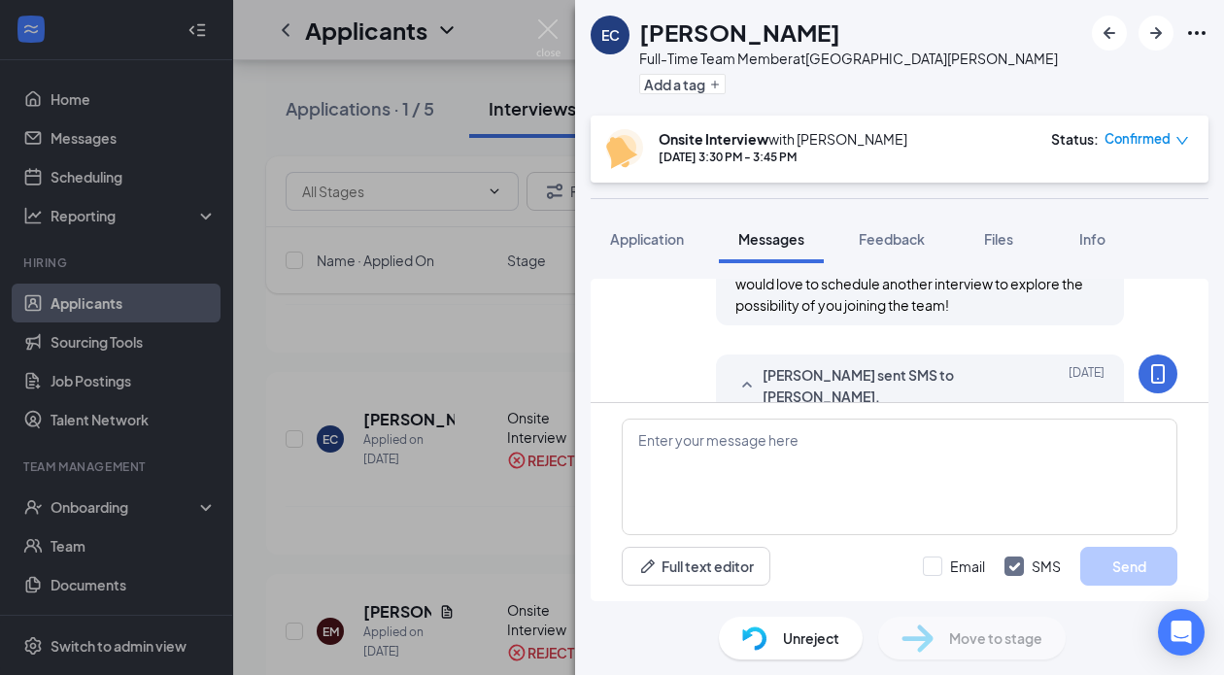
scroll to position [918, 0]
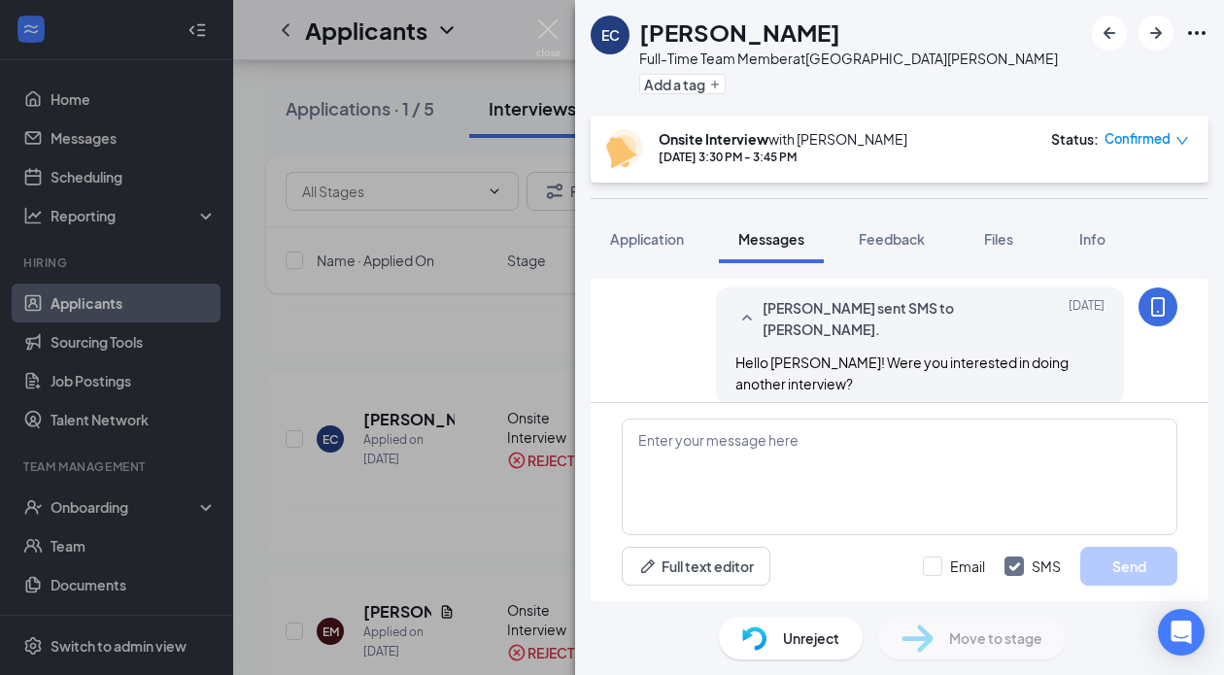
click at [791, 242] on span "Messages" at bounding box center [771, 238] width 66 height 17
